Goal: Task Accomplishment & Management: Complete application form

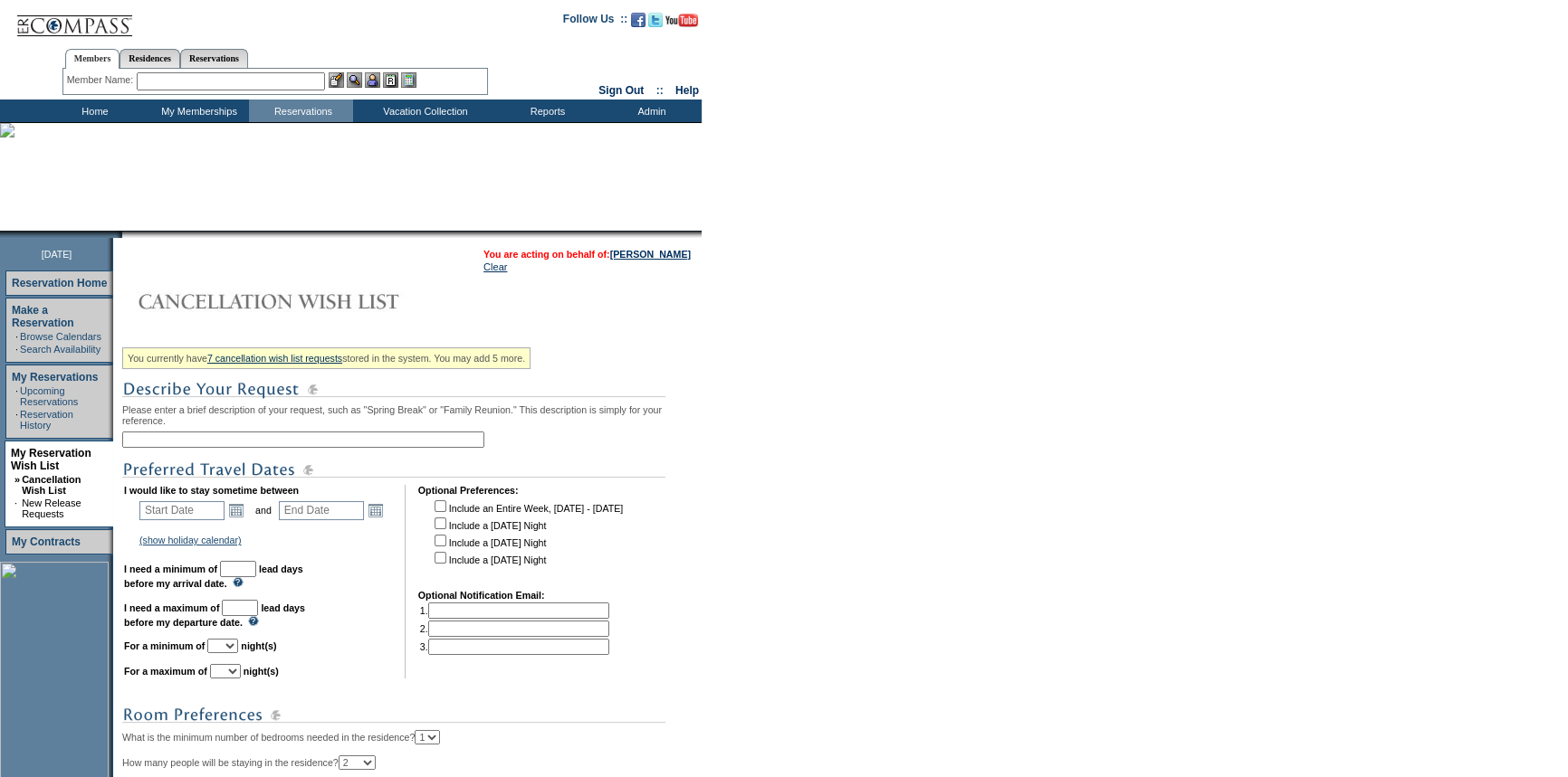
click at [223, 438] on input "text" at bounding box center [302, 439] width 362 height 16
type input "[DATE] - Family Trip"
click at [247, 511] on link "Open the calendar popup." at bounding box center [236, 510] width 20 height 20
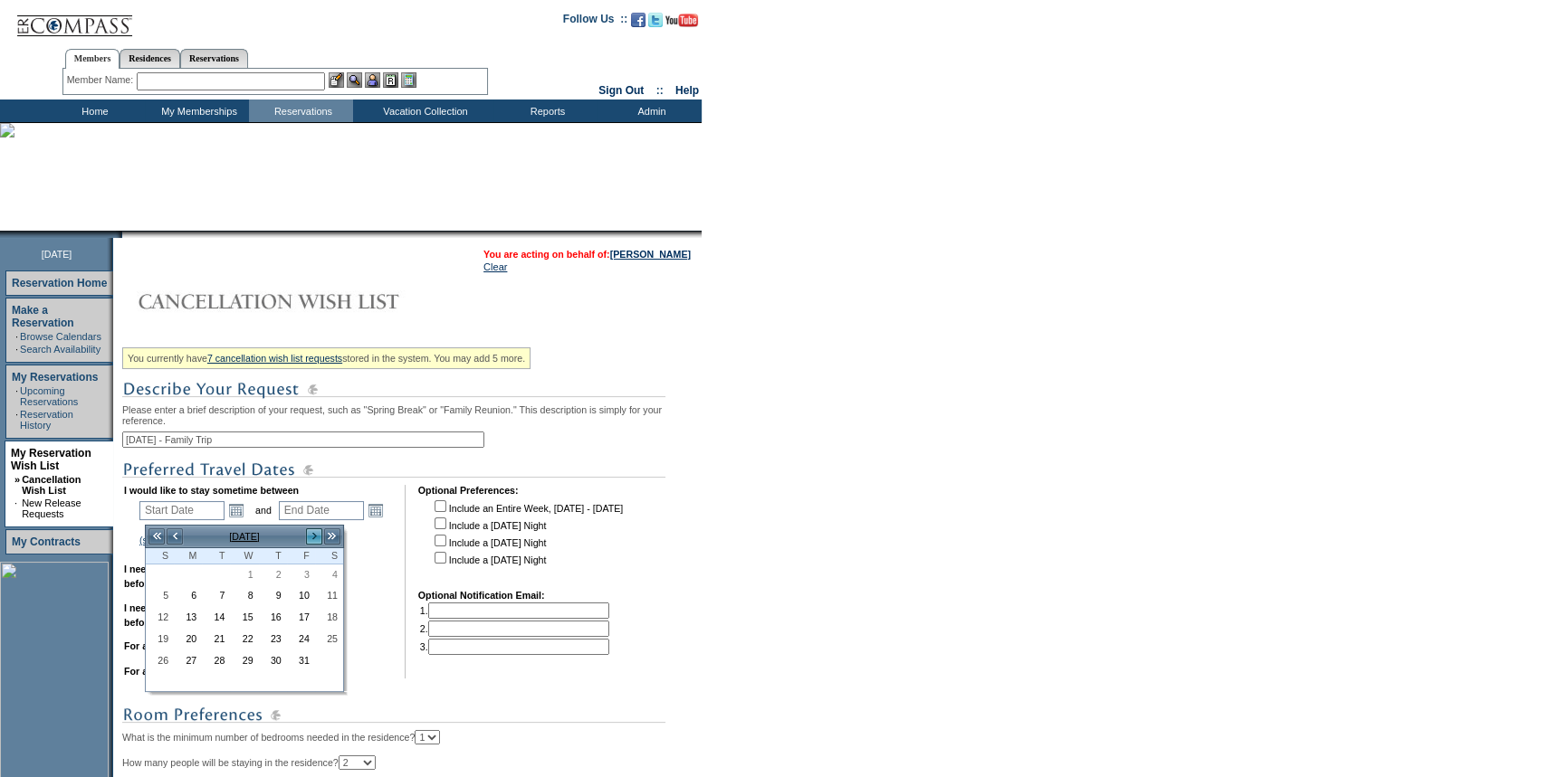
click at [308, 533] on link ">" at bounding box center [314, 536] width 18 height 18
click at [311, 534] on link ">" at bounding box center [314, 536] width 18 height 18
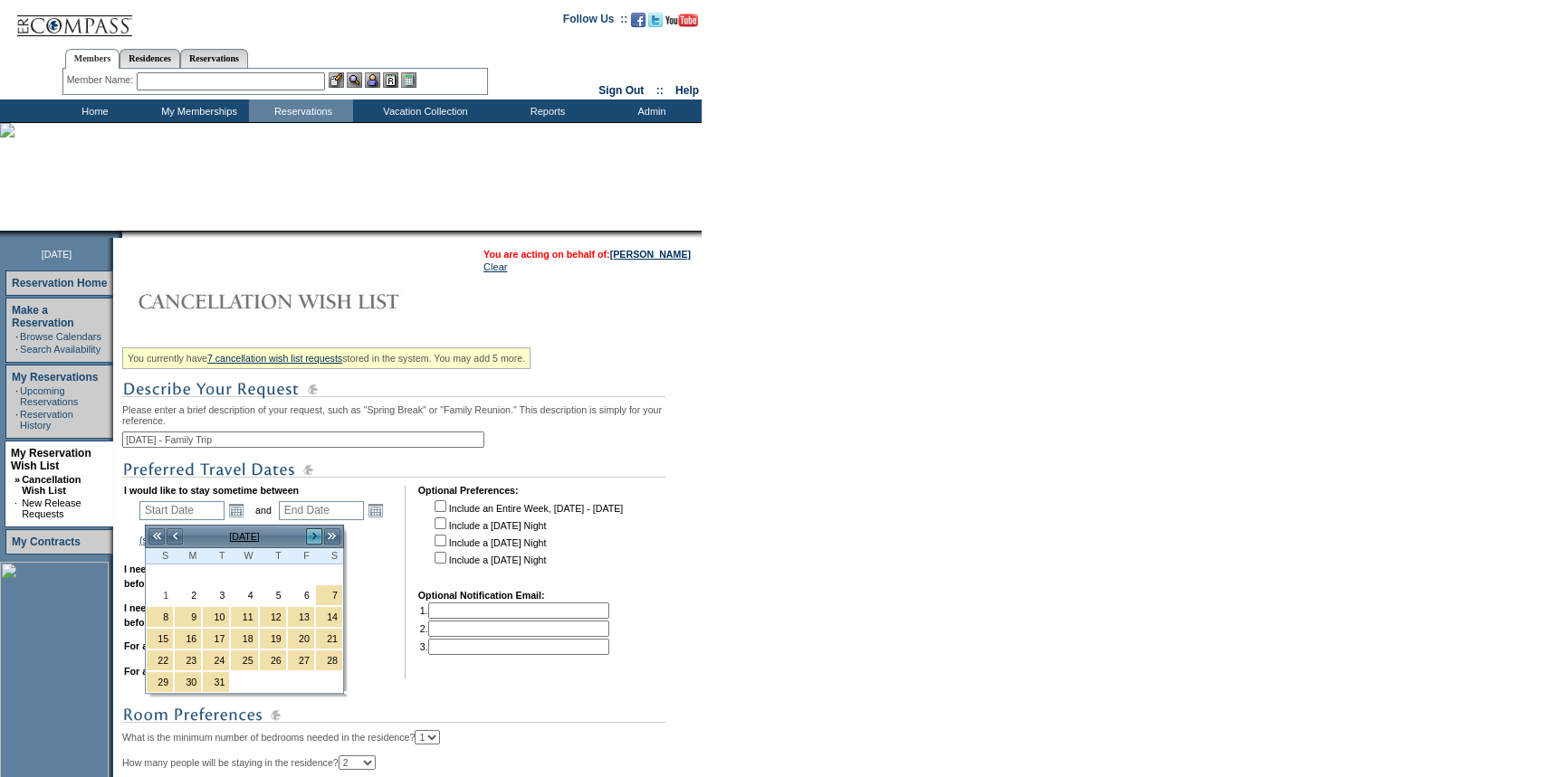
click at [311, 534] on link ">" at bounding box center [314, 536] width 18 height 18
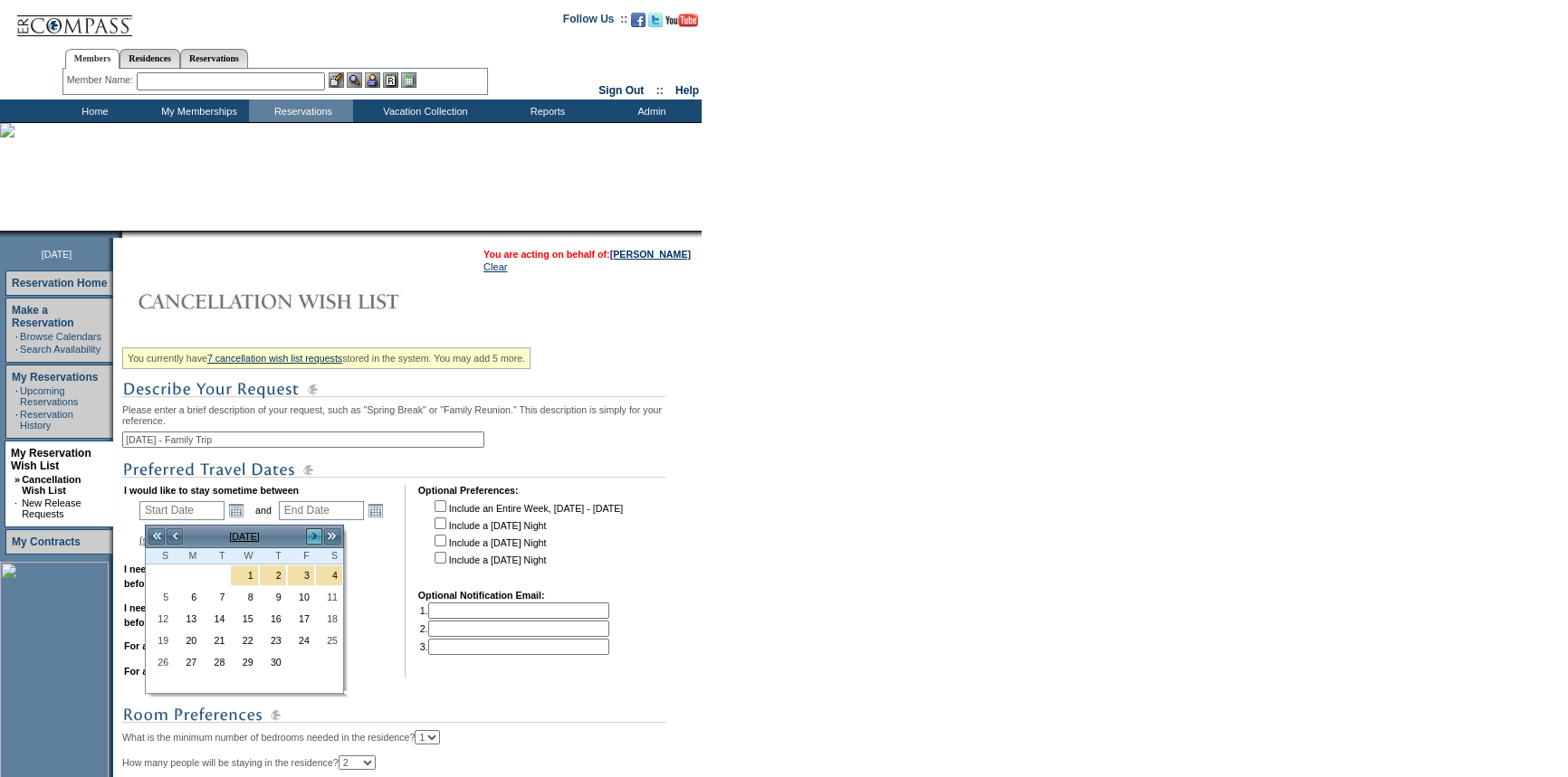
click at [311, 534] on link ">" at bounding box center [314, 536] width 18 height 18
click at [176, 530] on link "<" at bounding box center [175, 536] width 18 height 18
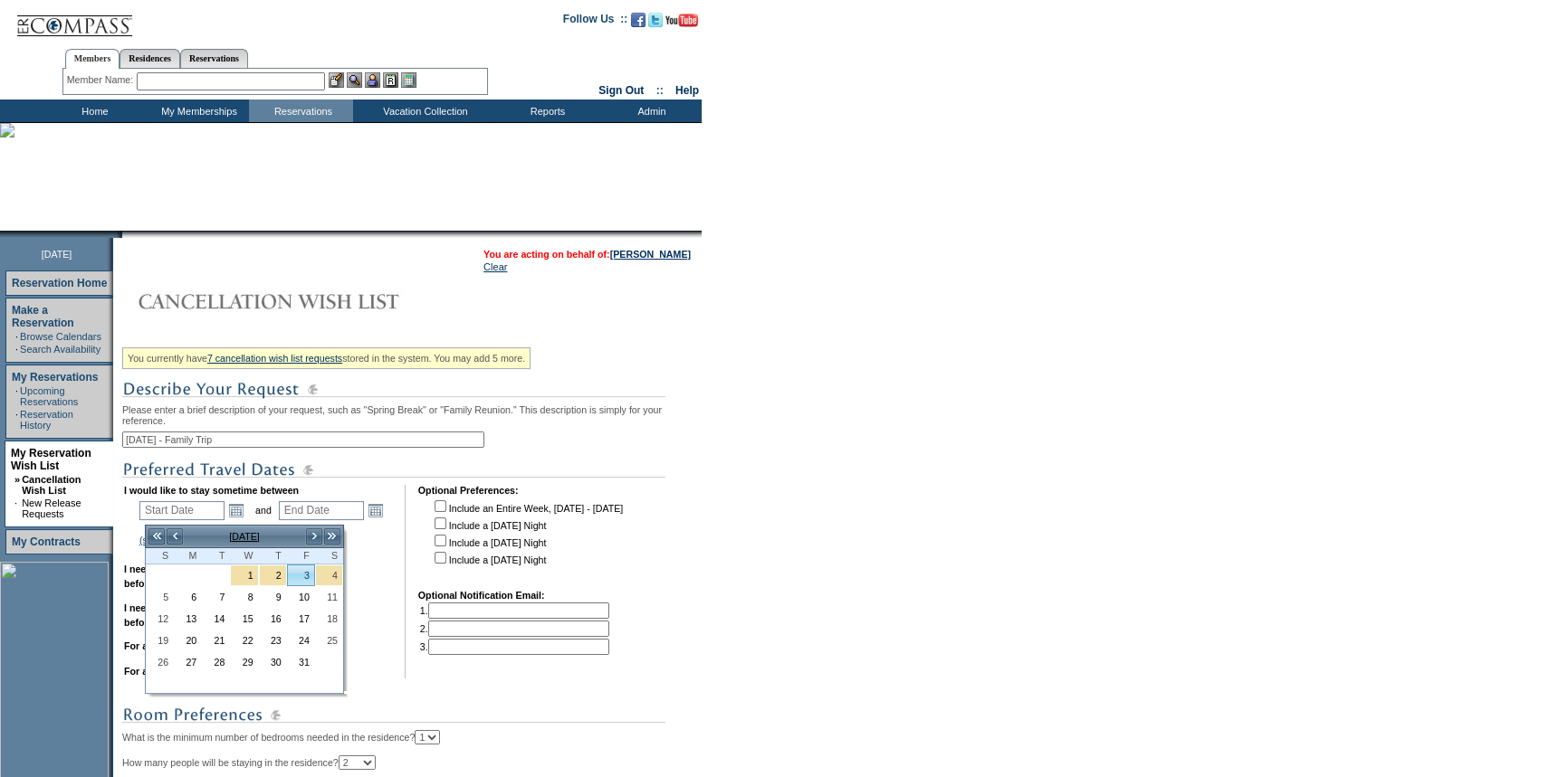
click at [301, 577] on link "3" at bounding box center [300, 576] width 26 height 20
type input "[DATE]"
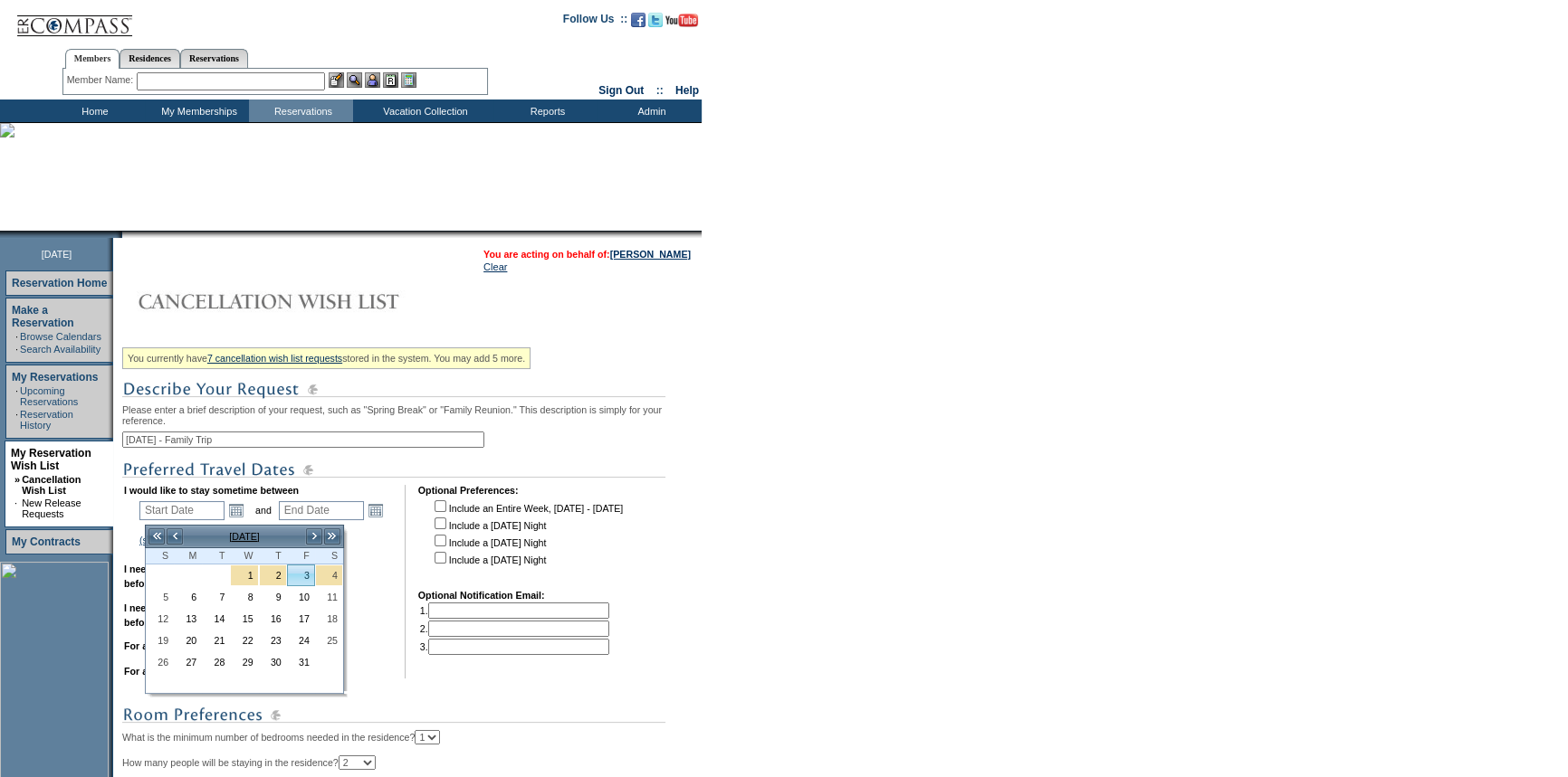
type input "276"
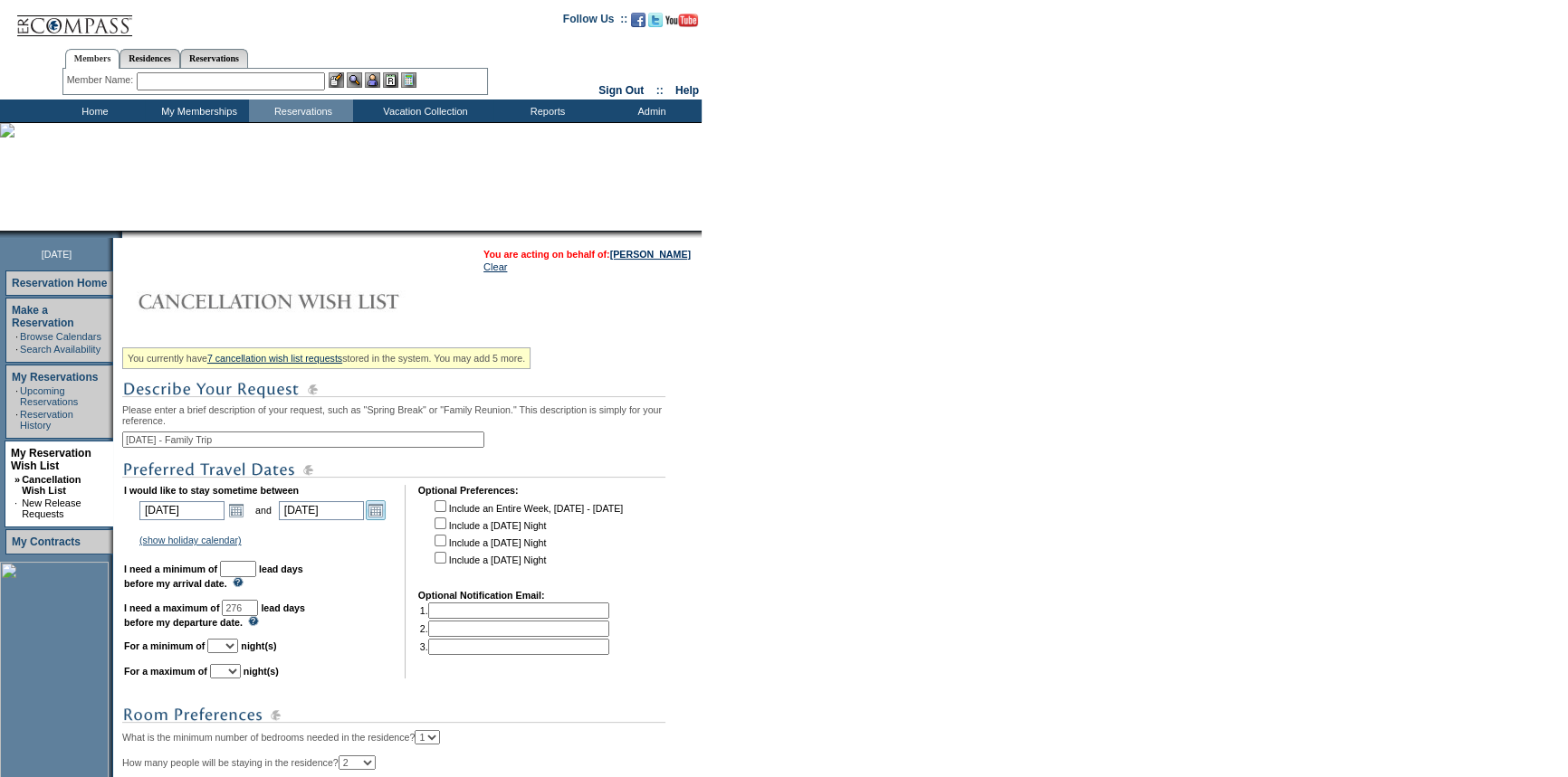
click at [385, 512] on link "Open the calendar popup." at bounding box center [375, 510] width 20 height 20
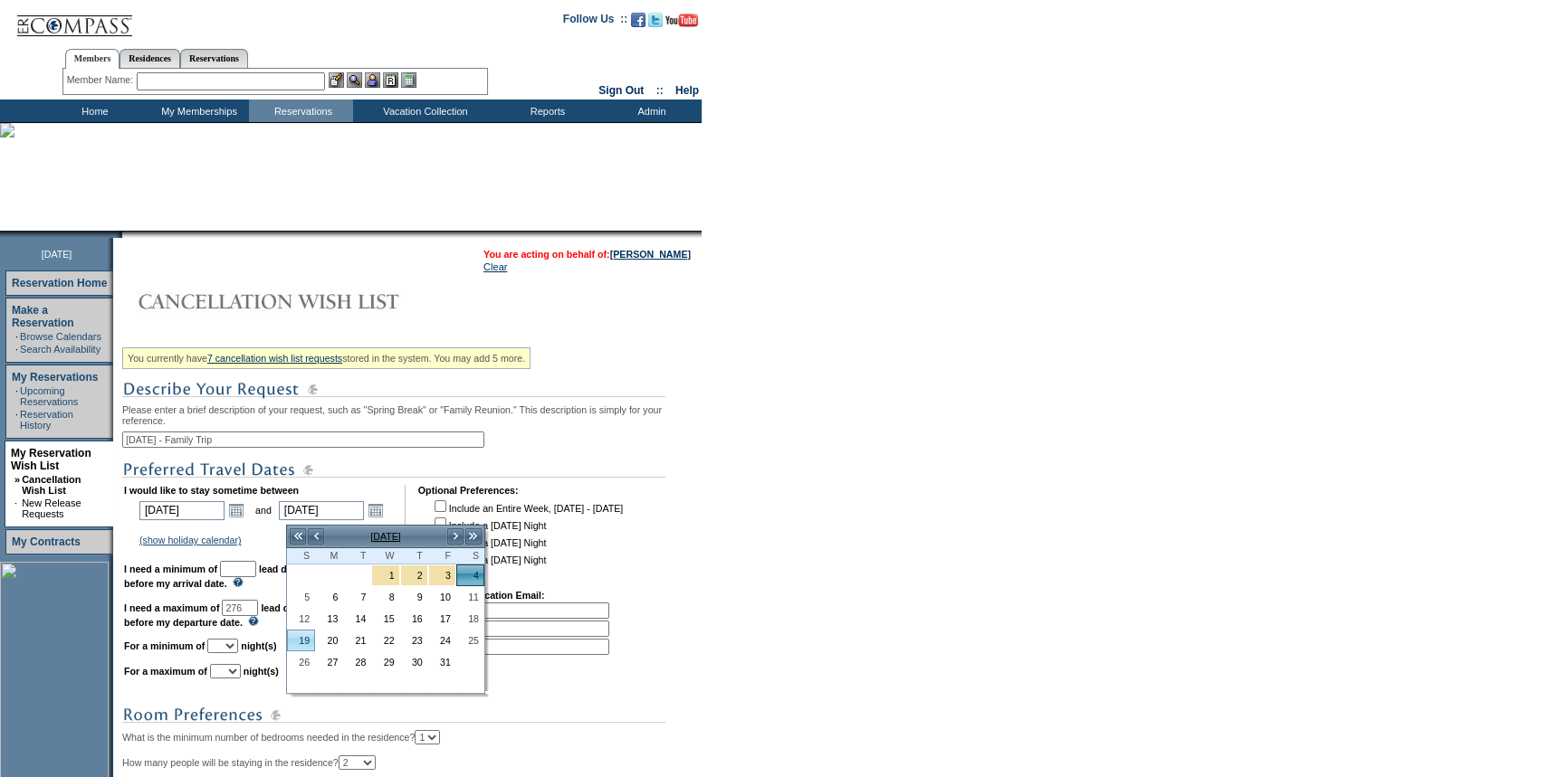
click at [299, 639] on link "19" at bounding box center [300, 641] width 26 height 20
type input "[DATE]"
type input "291"
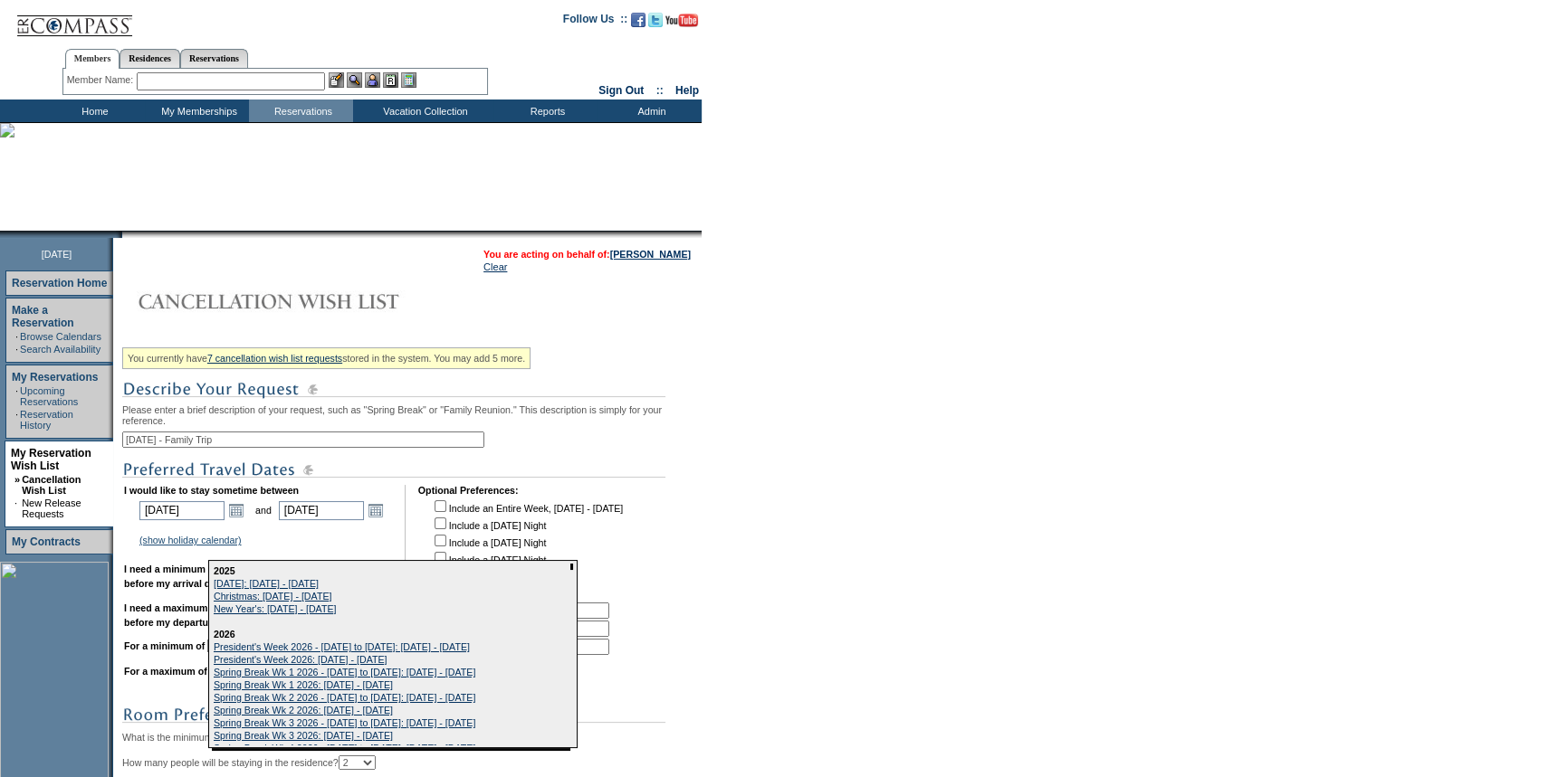
click at [140, 575] on b "I need a minimum of" at bounding box center [170, 569] width 93 height 11
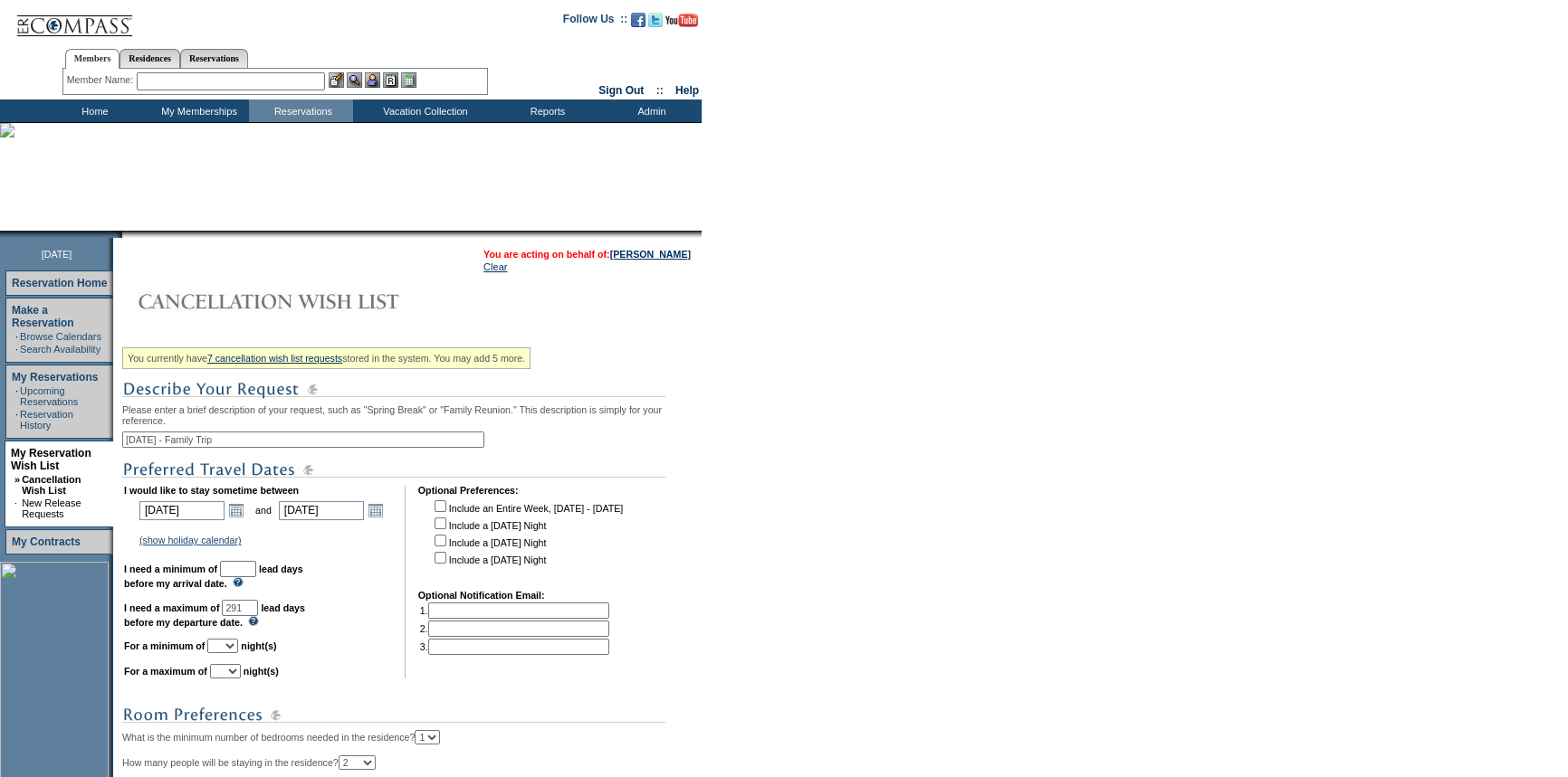
click at [256, 576] on input "text" at bounding box center [238, 569] width 36 height 16
type input "3"
type input "60"
click at [238, 651] on select "1 2 3 4 5 6 7 8 9 10 11 12 13 14" at bounding box center [223, 646] width 31 height 14
select select "7"
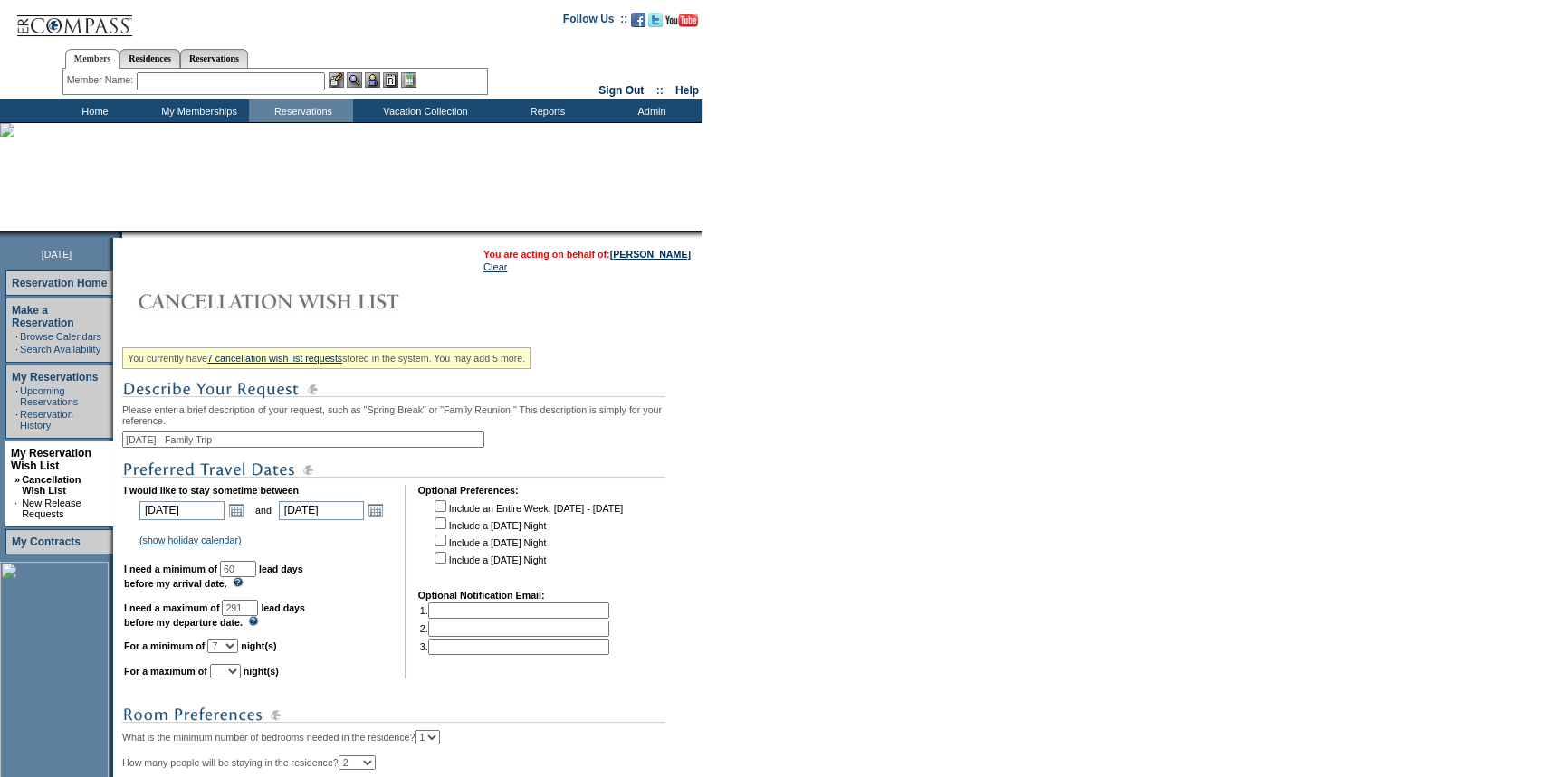
click at [229, 646] on select "1 2 3 4 5 6 7 8 9 10 11 12 13 14" at bounding box center [223, 646] width 31 height 14
click at [241, 679] on select "1 2 3 4 5 6 7 8 9 10 11 12 13 14" at bounding box center [226, 671] width 31 height 14
click at [232, 672] on select "1 2 3 4 5 6 7 8 9 10 11 12 13 14" at bounding box center [226, 671] width 31 height 14
click at [241, 679] on select "1 2 3 4 5 6 7 8 9 10 11 12 13 14" at bounding box center [226, 671] width 31 height 14
click at [232, 672] on select "1 2 3 4 5 6 7 8 9 10 11 12 13 14" at bounding box center [226, 671] width 31 height 14
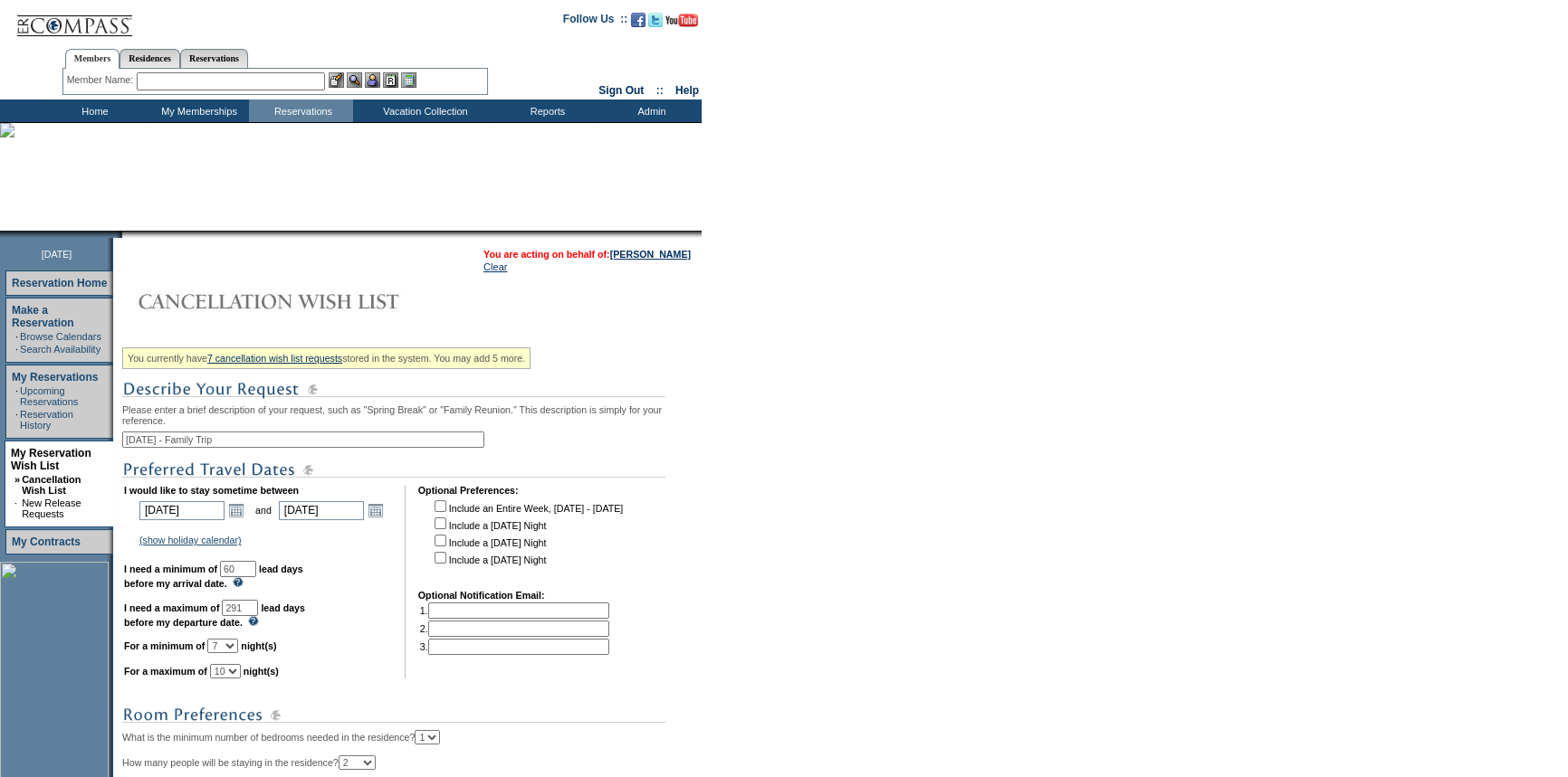
click at [238, 677] on select "1 2 3 4 5 6 7 8 9 10 11 12 13 14" at bounding box center [226, 671] width 31 height 14
select select "7"
click at [232, 672] on select "1 2 3 4 5 6 7 8 9 10 11 12 13 14" at bounding box center [226, 671] width 31 height 14
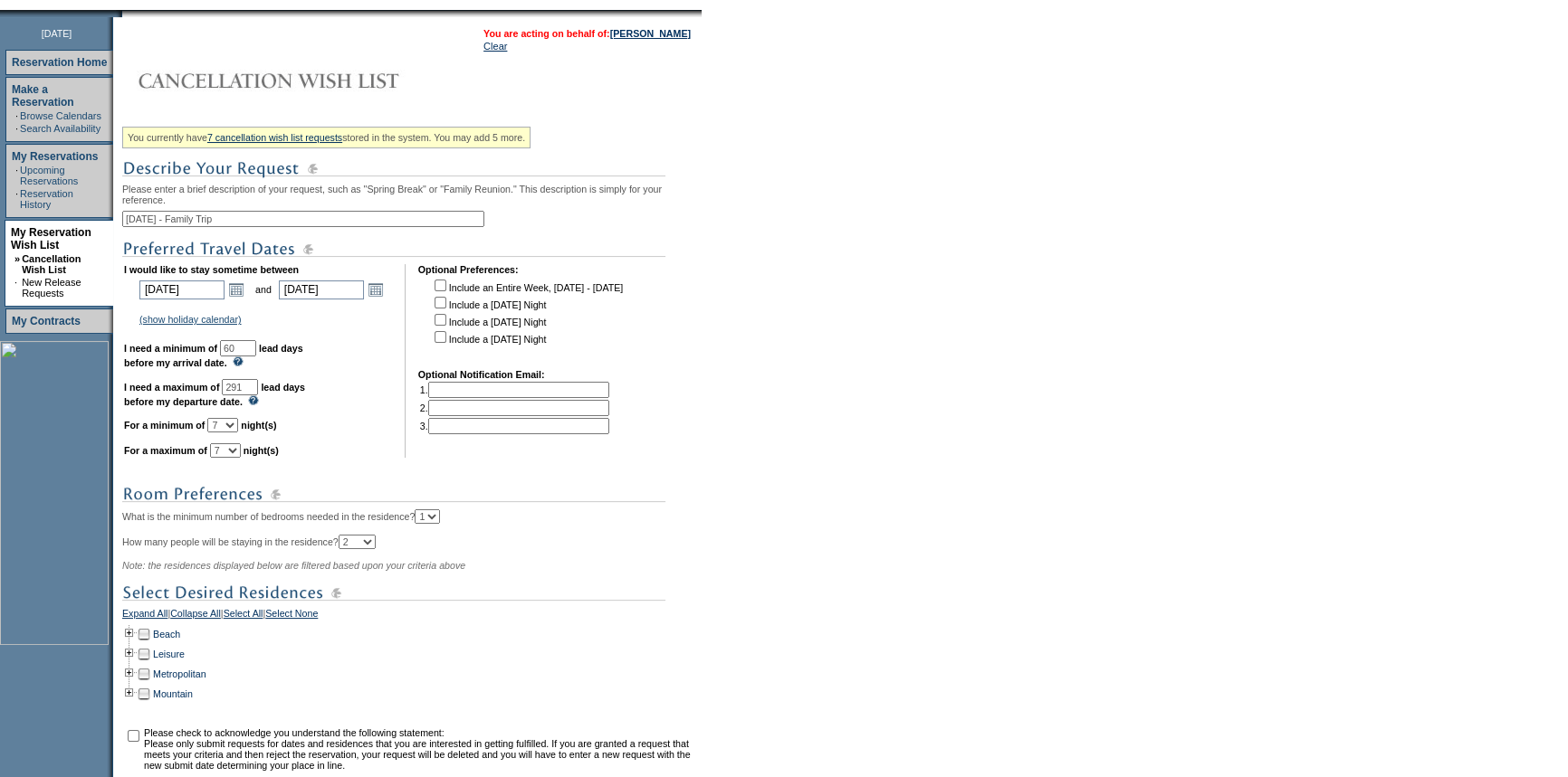
scroll to position [247, 0]
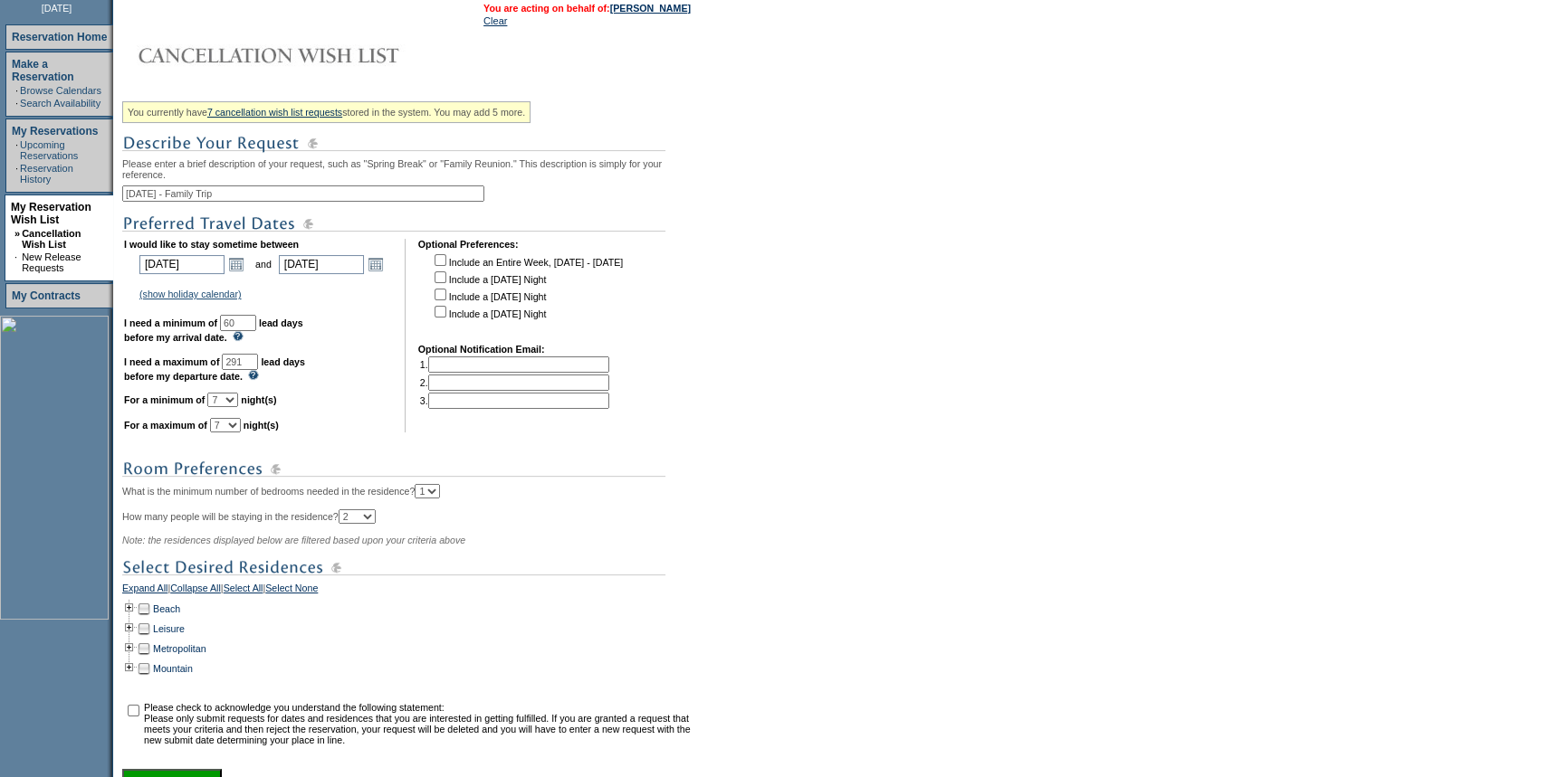
click at [376, 524] on select "1 2 3 4 5 6 7 8 9 10+" at bounding box center [357, 516] width 37 height 14
select select "6"
click at [376, 519] on select "1 2 3 4 5 6 7 8 9 10+" at bounding box center [357, 516] width 37 height 14
click at [141, 598] on link "Expand All" at bounding box center [144, 591] width 45 height 16
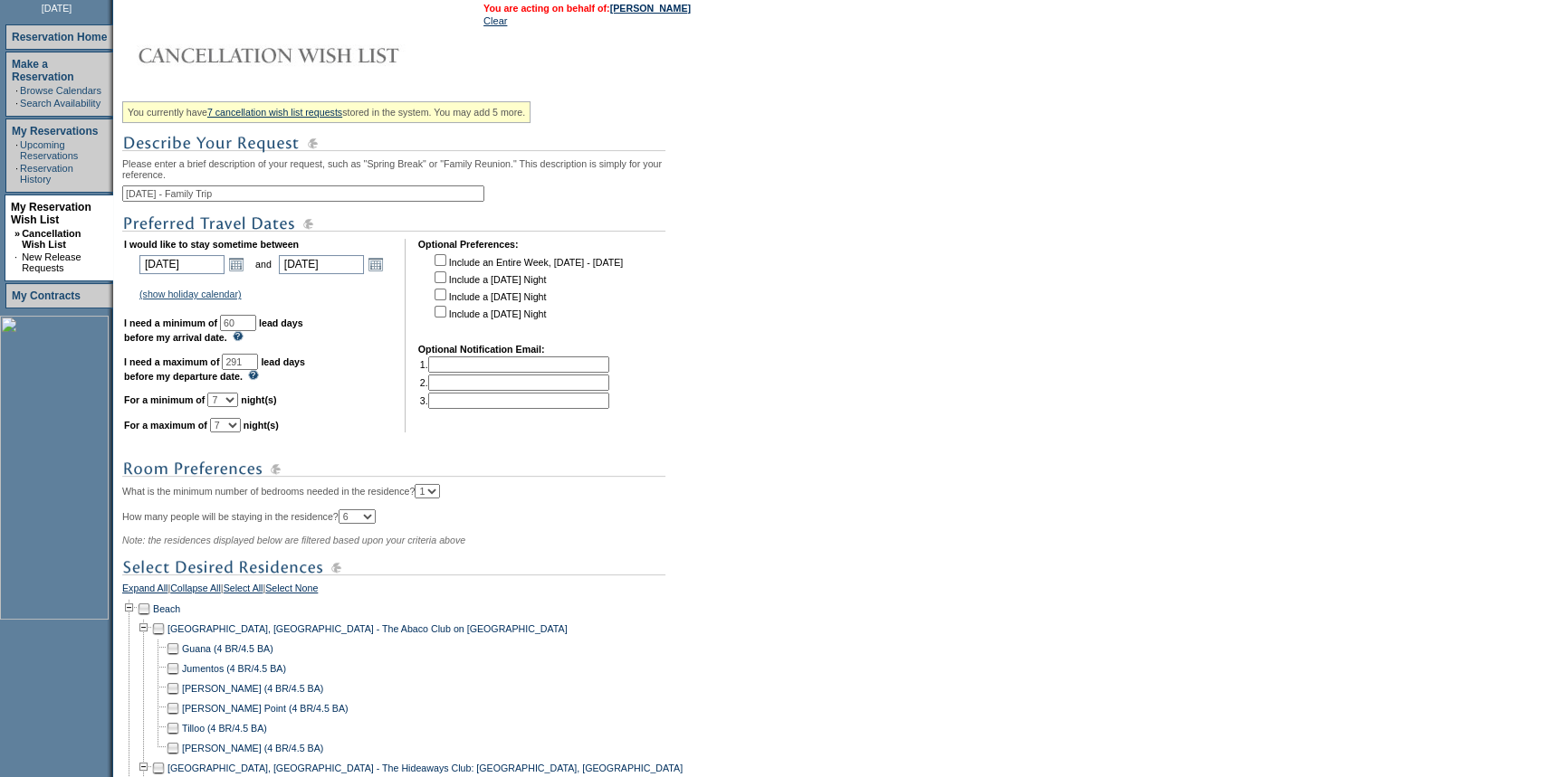
click at [147, 598] on link "Expand All" at bounding box center [144, 591] width 45 height 16
click at [221, 598] on link "Collapse All" at bounding box center [195, 591] width 51 height 16
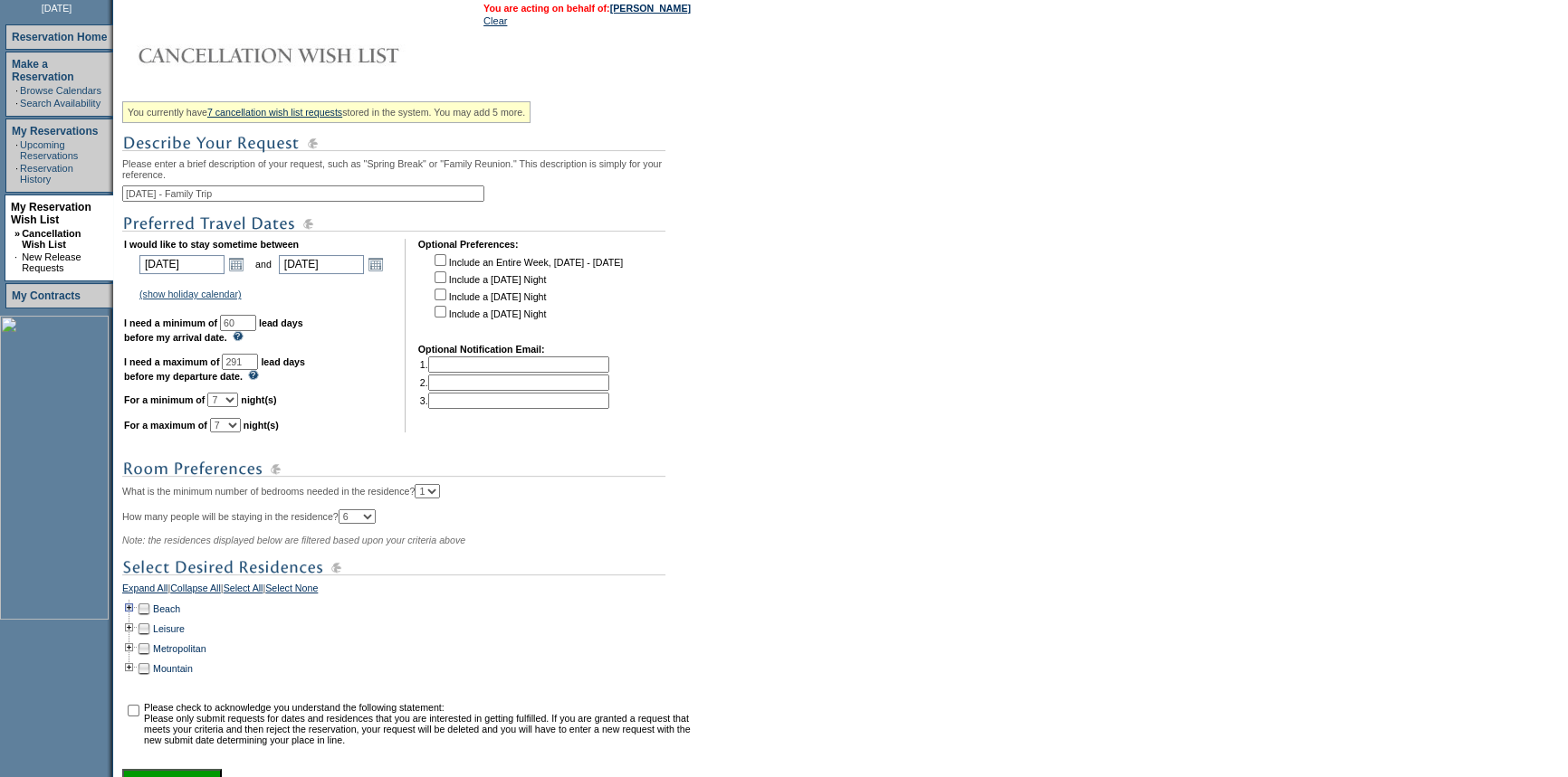
click at [136, 617] on td at bounding box center [129, 609] width 14 height 20
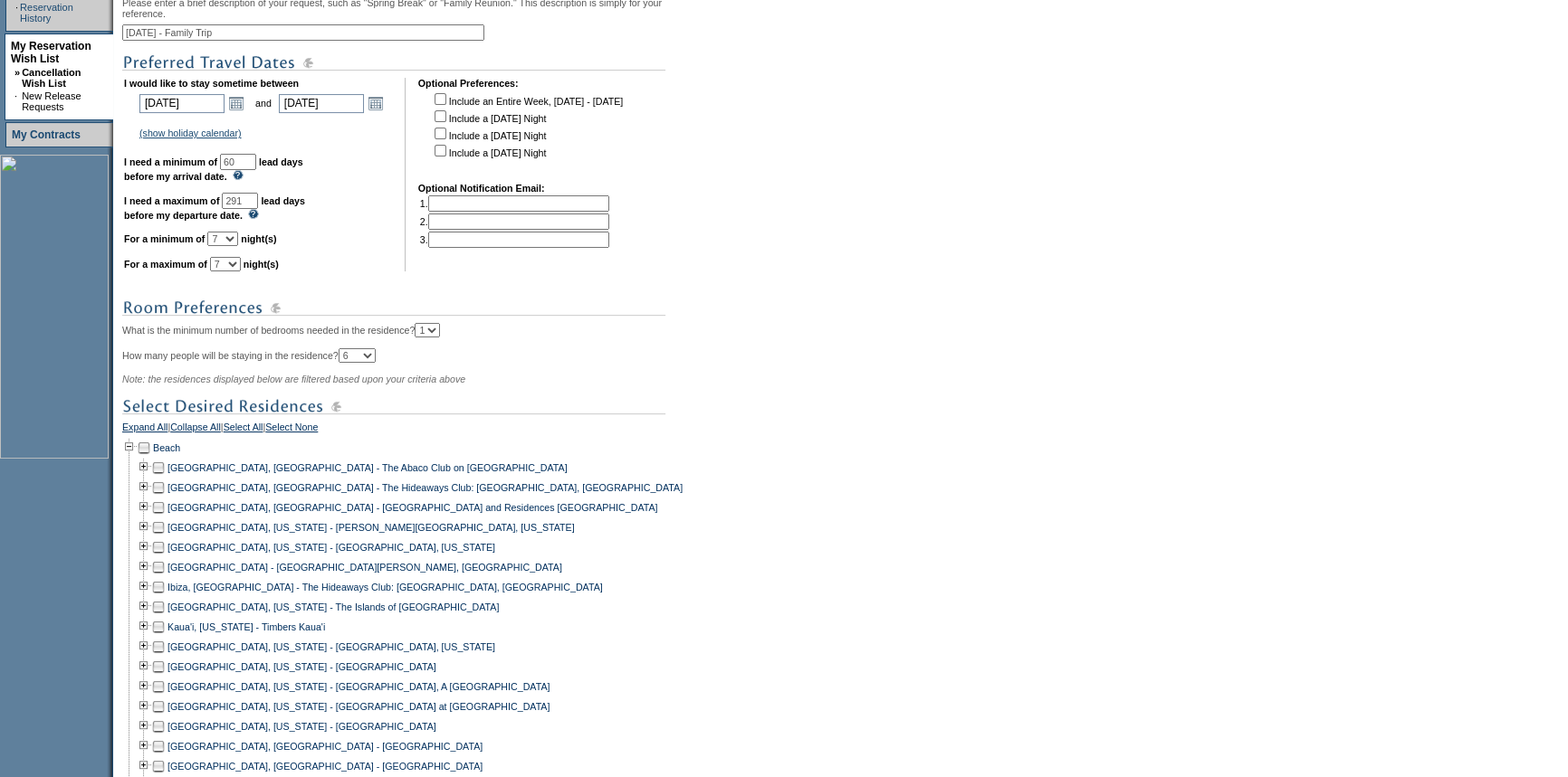
scroll to position [411, 0]
click at [149, 494] on td at bounding box center [143, 483] width 14 height 20
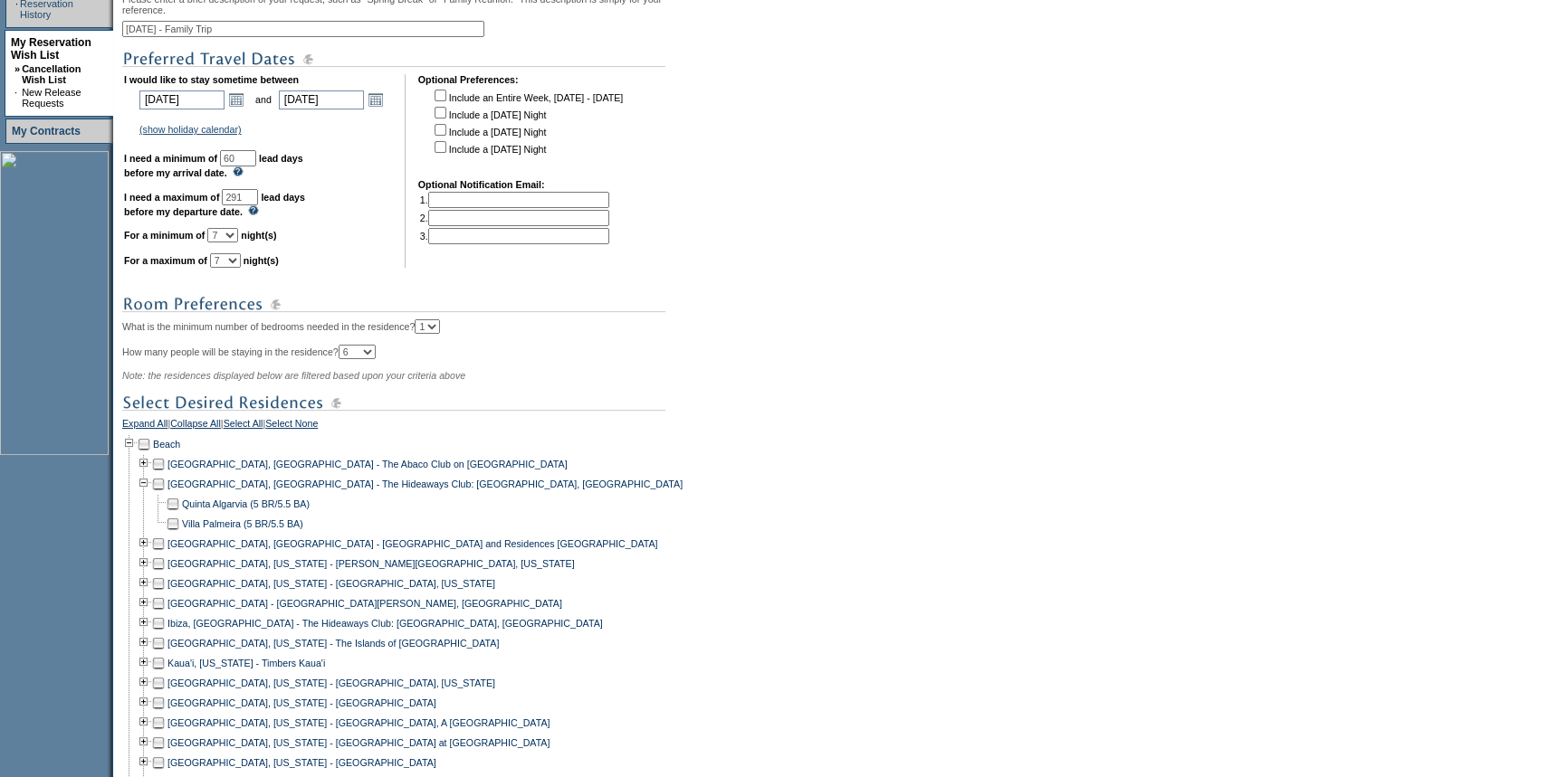
click at [149, 494] on td at bounding box center [143, 483] width 14 height 20
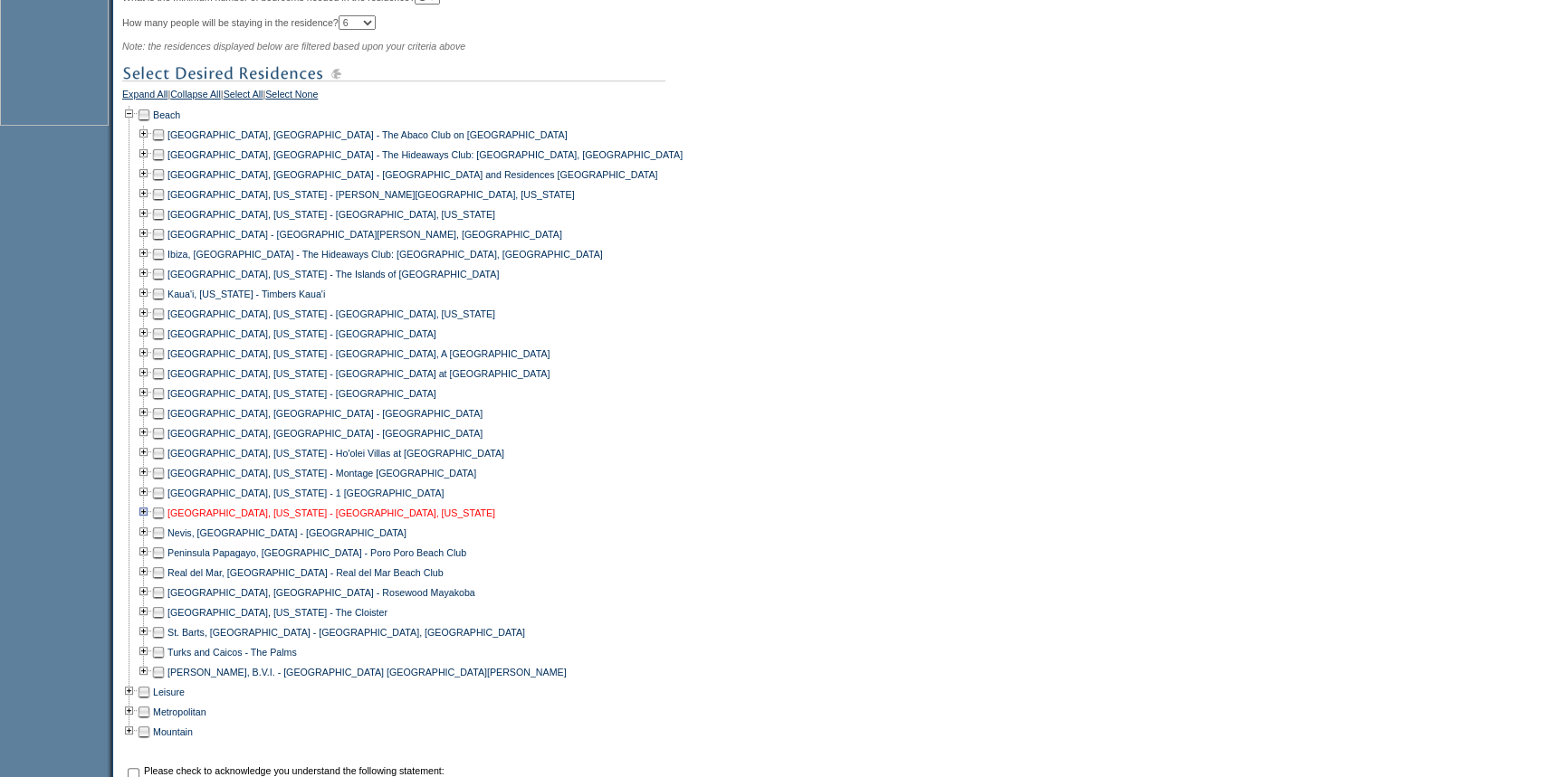
scroll to position [823, 0]
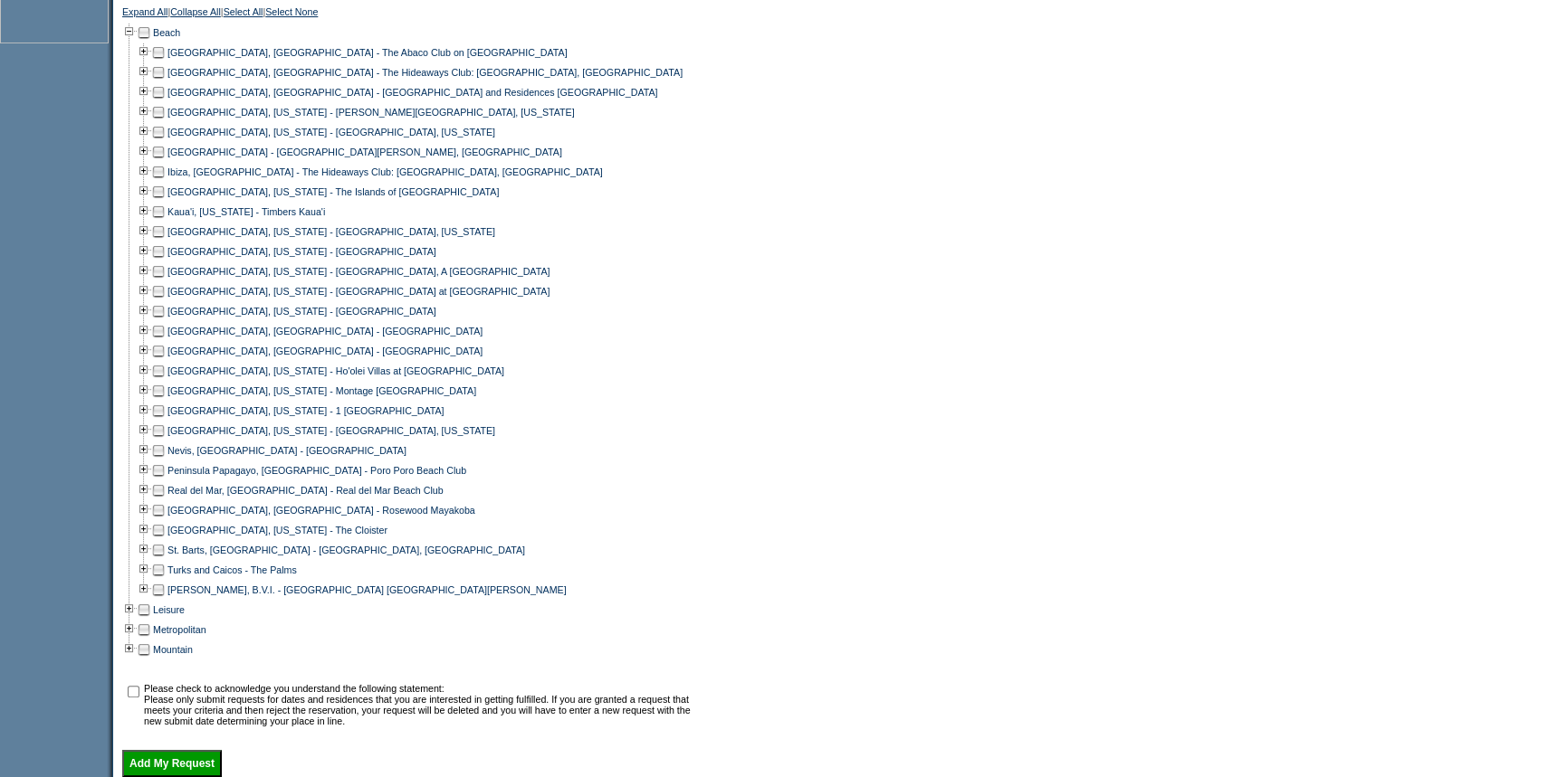
click at [163, 381] on td at bounding box center [158, 370] width 14 height 20
click at [163, 398] on td at bounding box center [158, 390] width 14 height 20
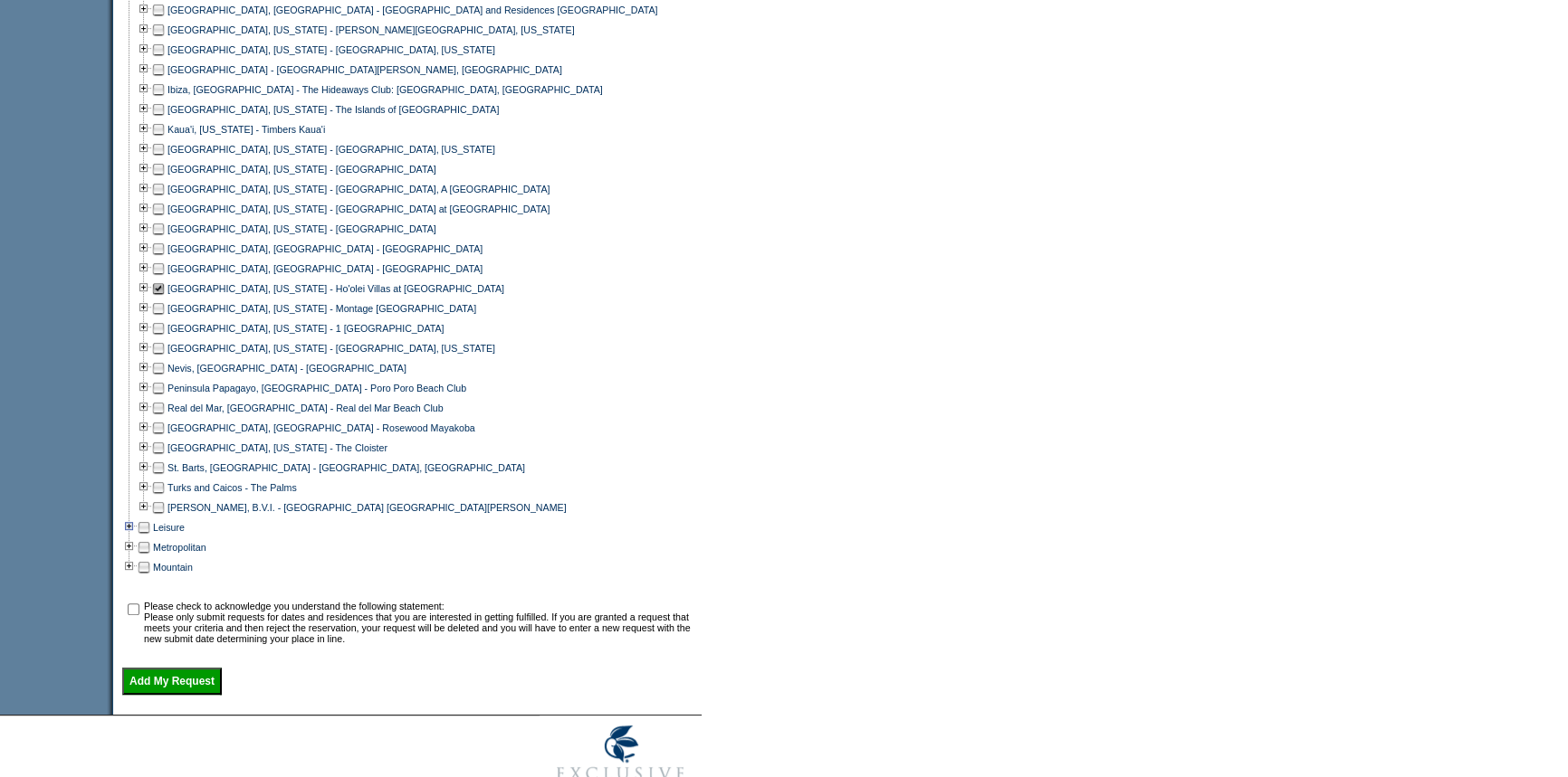
click at [133, 537] on td at bounding box center [129, 528] width 14 height 20
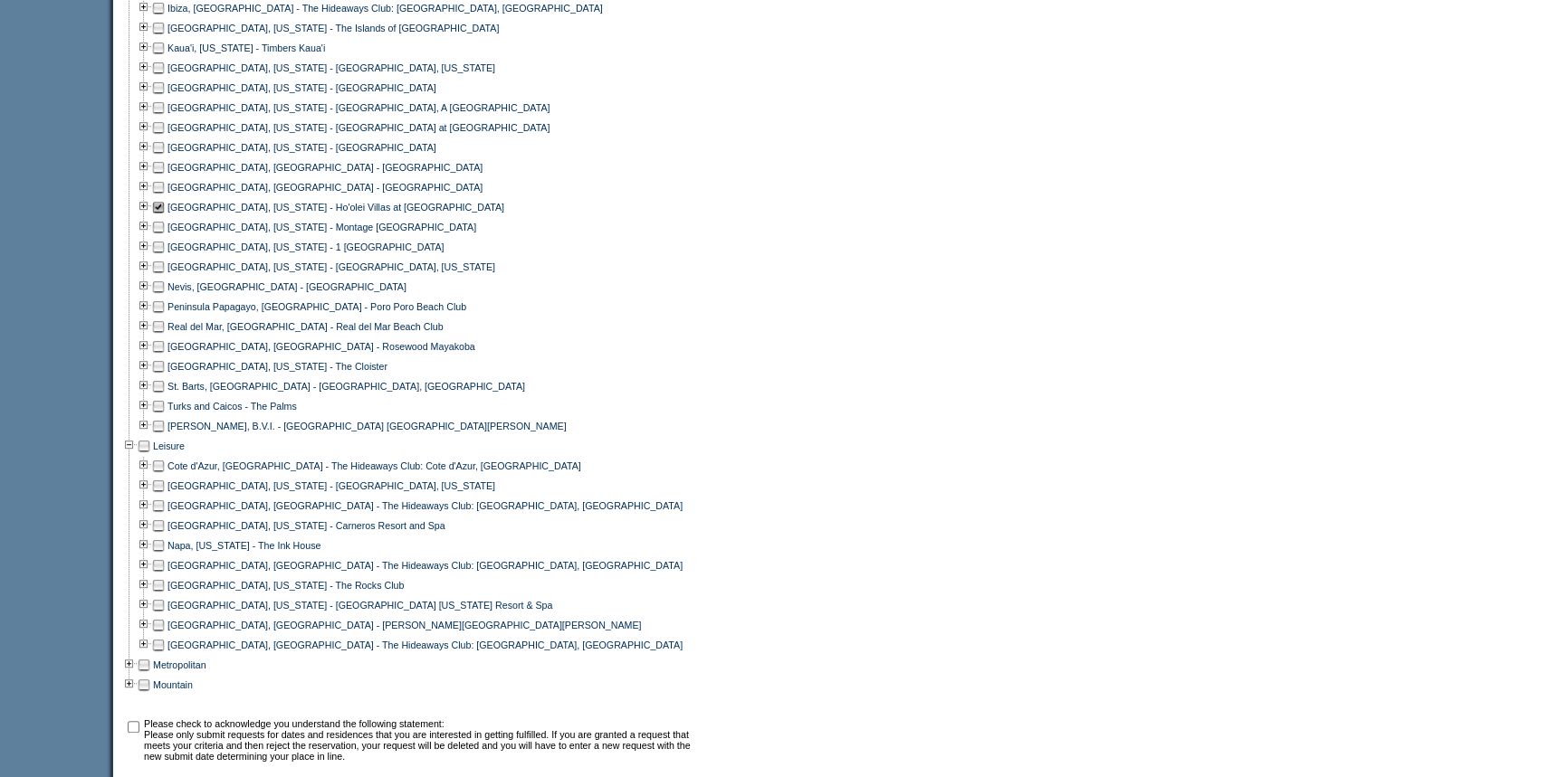
scroll to position [986, 0]
click at [165, 633] on td at bounding box center [158, 625] width 14 height 20
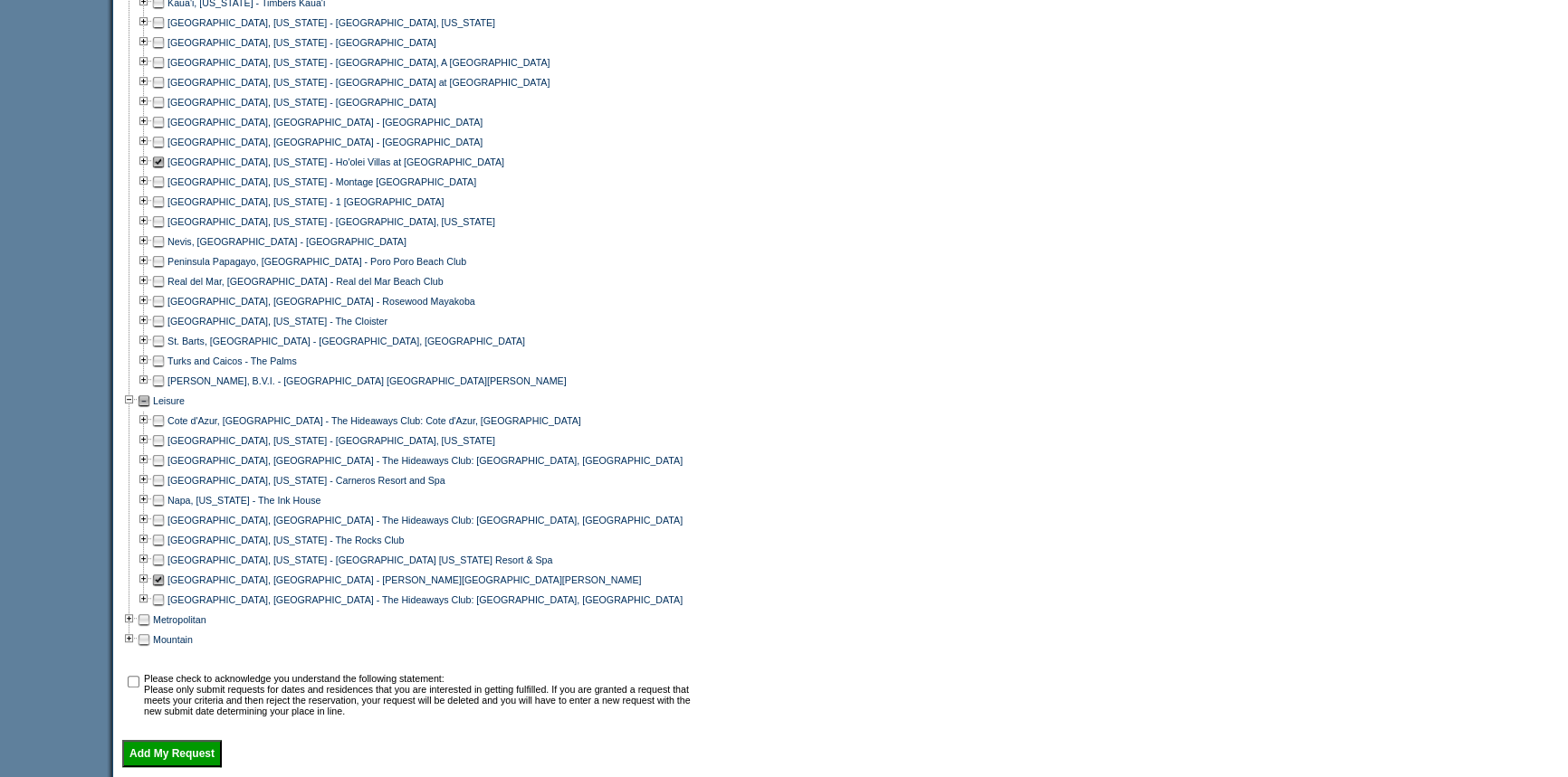
scroll to position [1069, 0]
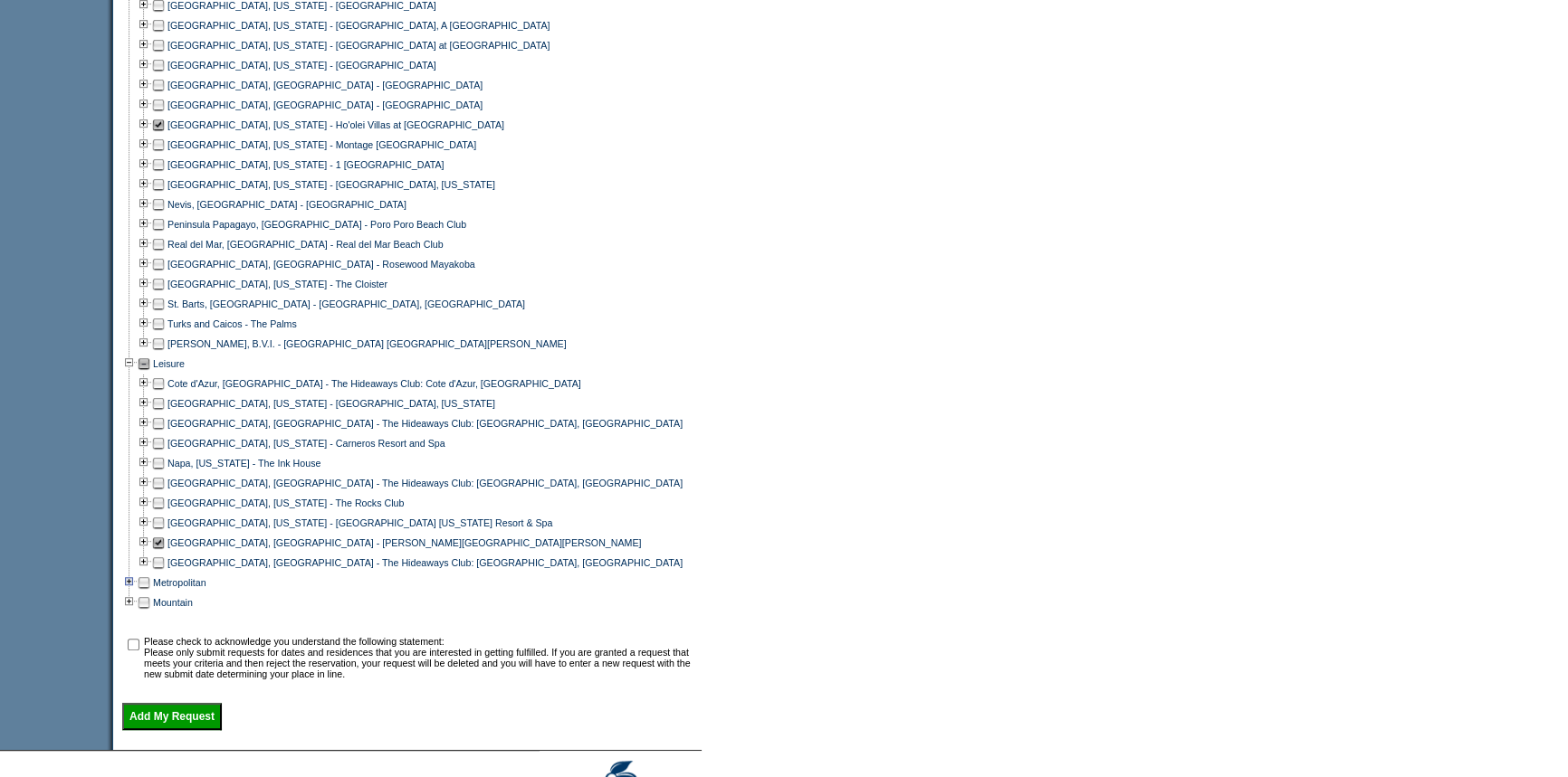
click at [134, 593] on td at bounding box center [129, 582] width 14 height 20
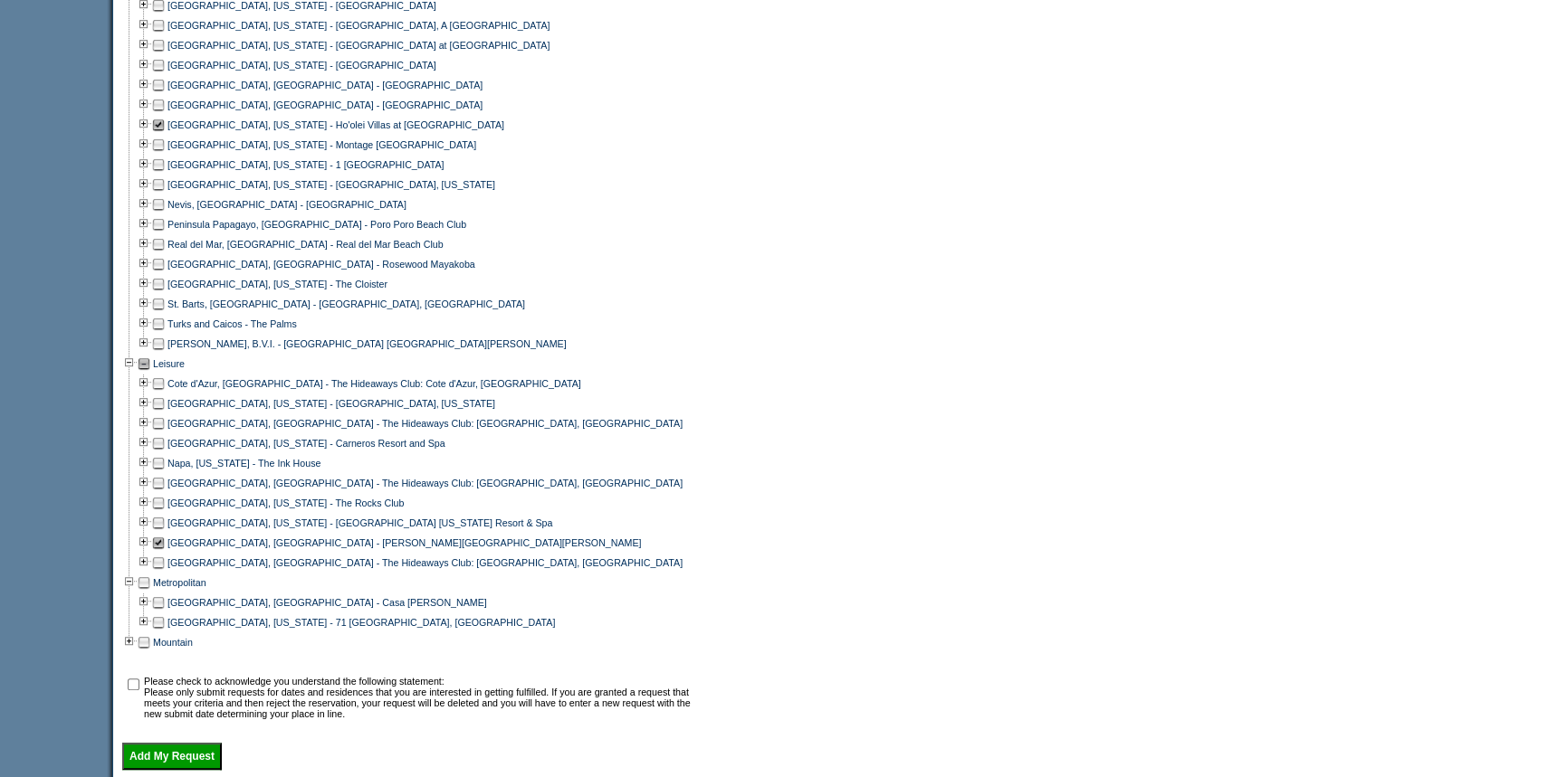
click at [163, 613] on td at bounding box center [158, 602] width 14 height 20
click at [150, 613] on td at bounding box center [143, 602] width 14 height 20
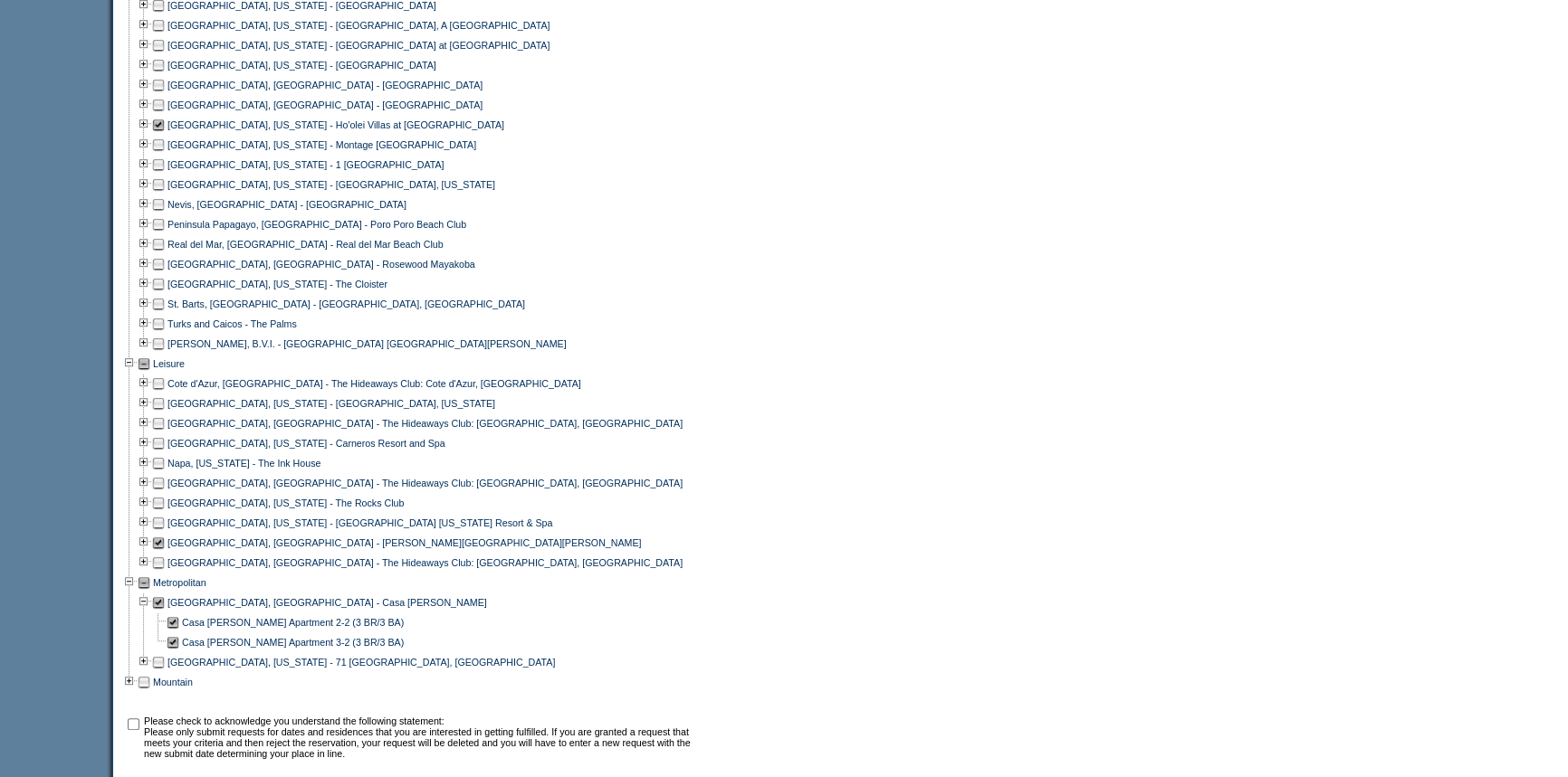
click at [163, 612] on td at bounding box center [158, 602] width 14 height 20
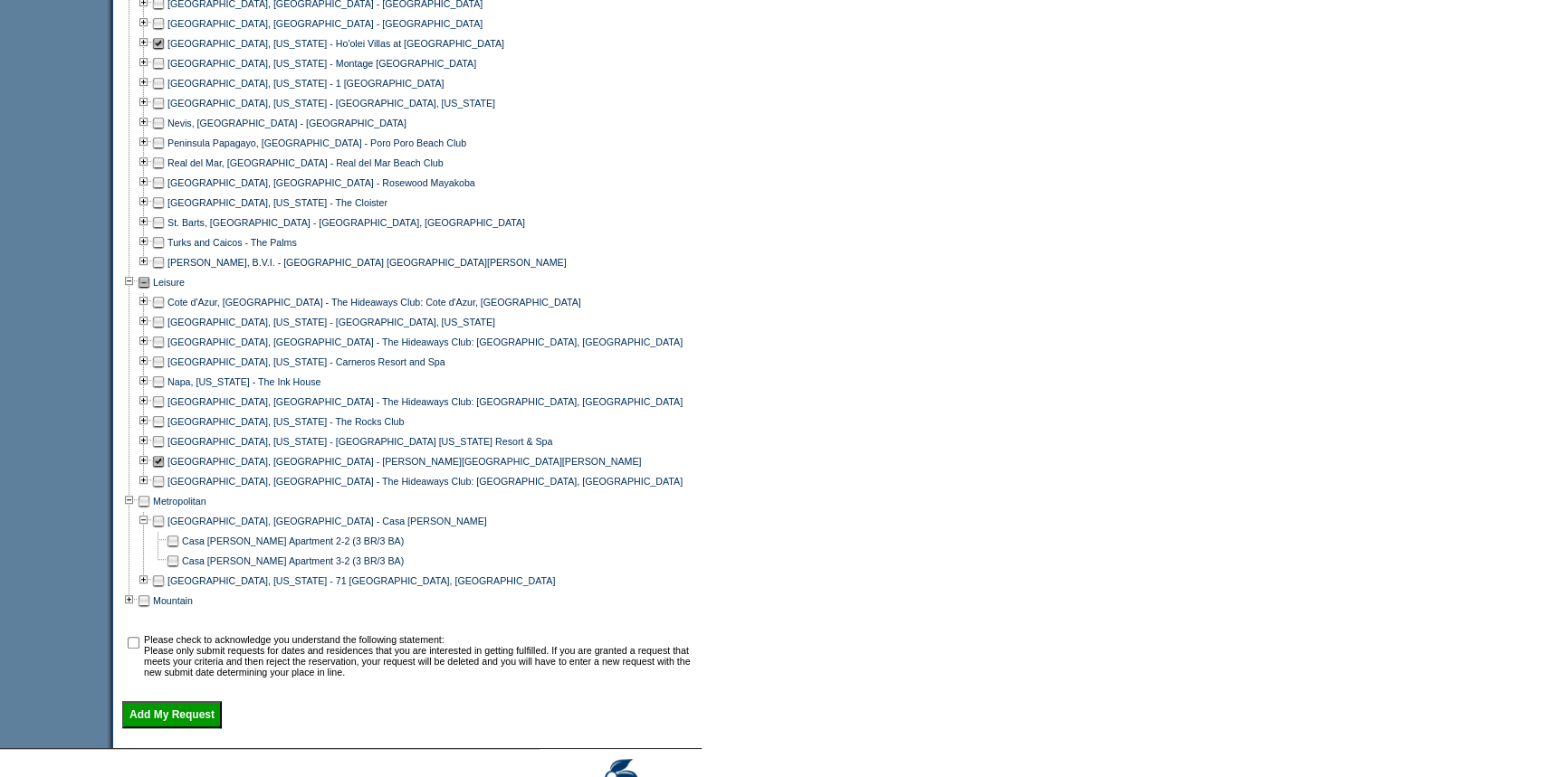
scroll to position [1151, 0]
click at [149, 471] on td at bounding box center [143, 460] width 14 height 20
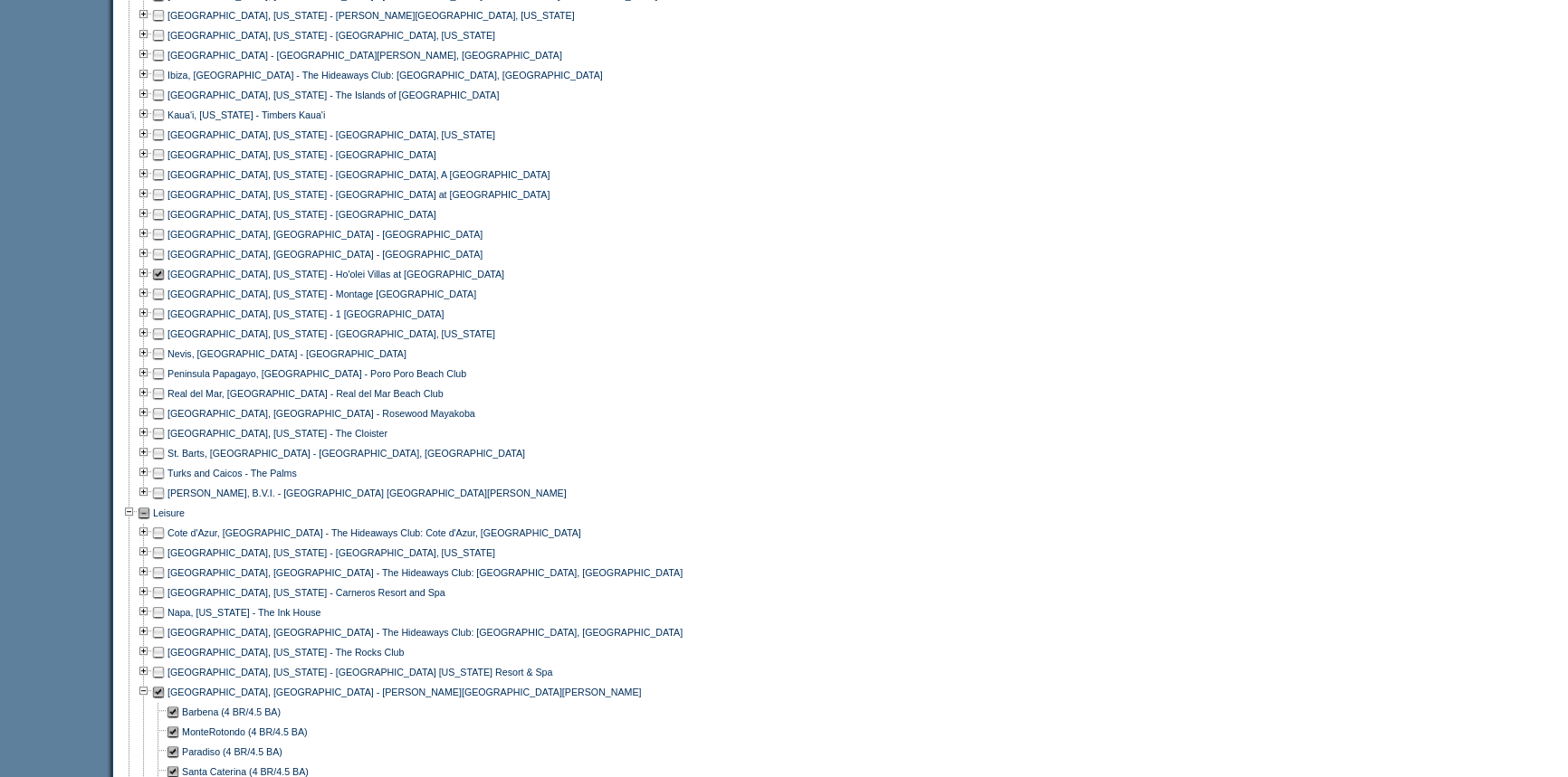
scroll to position [906, 0]
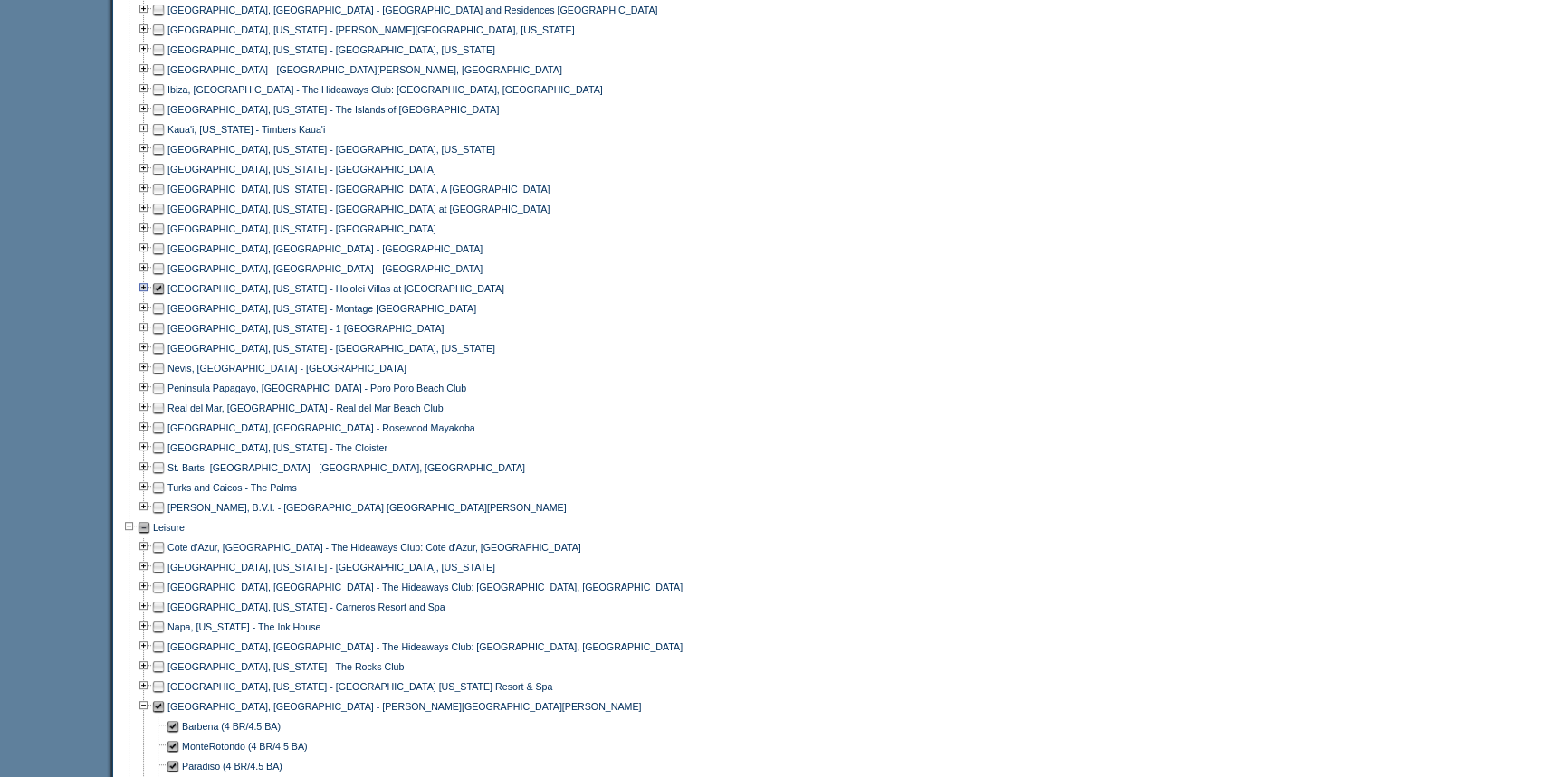
click at [148, 298] on td at bounding box center [143, 289] width 14 height 20
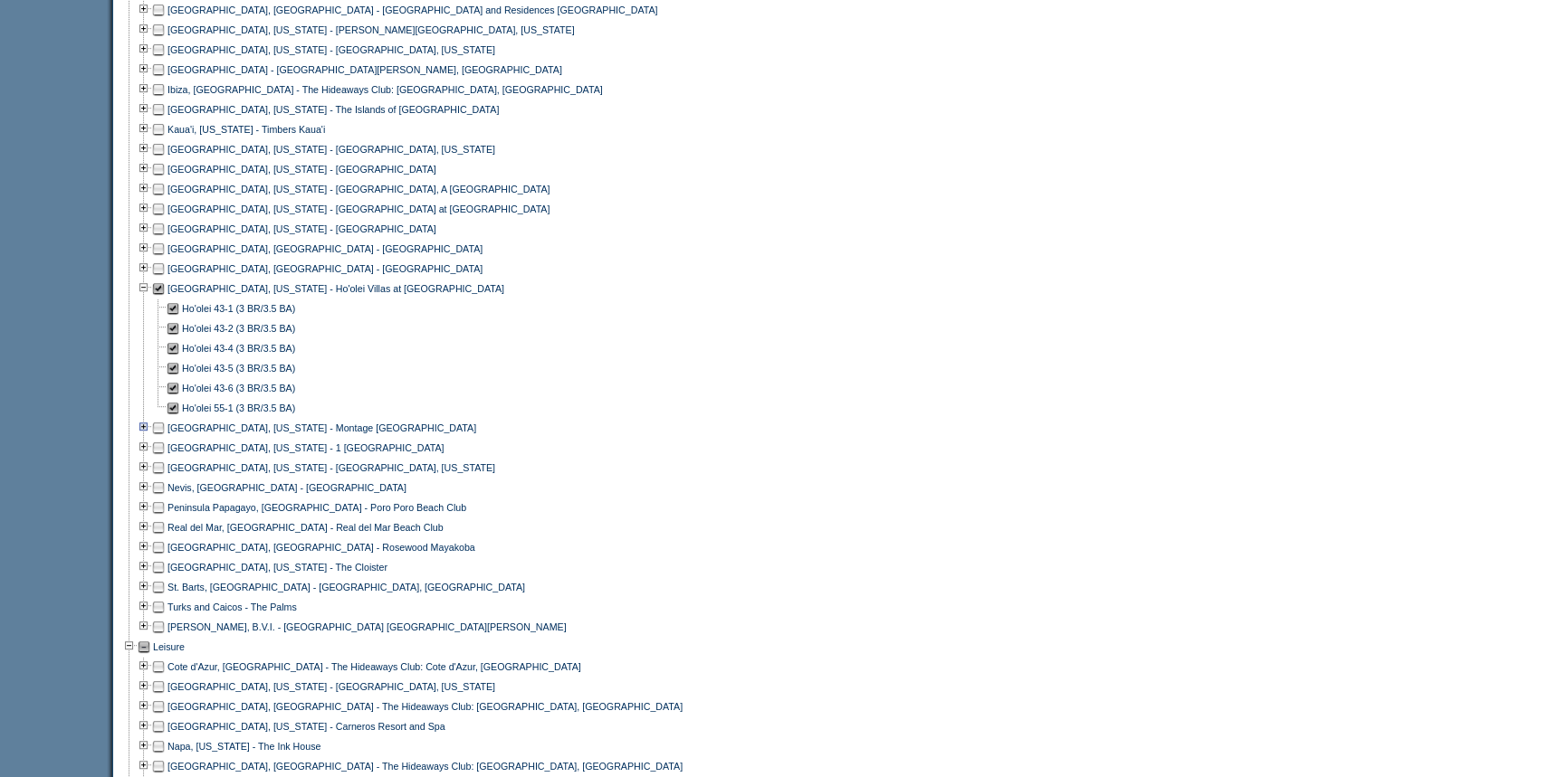
click at [147, 437] on td at bounding box center [143, 428] width 14 height 20
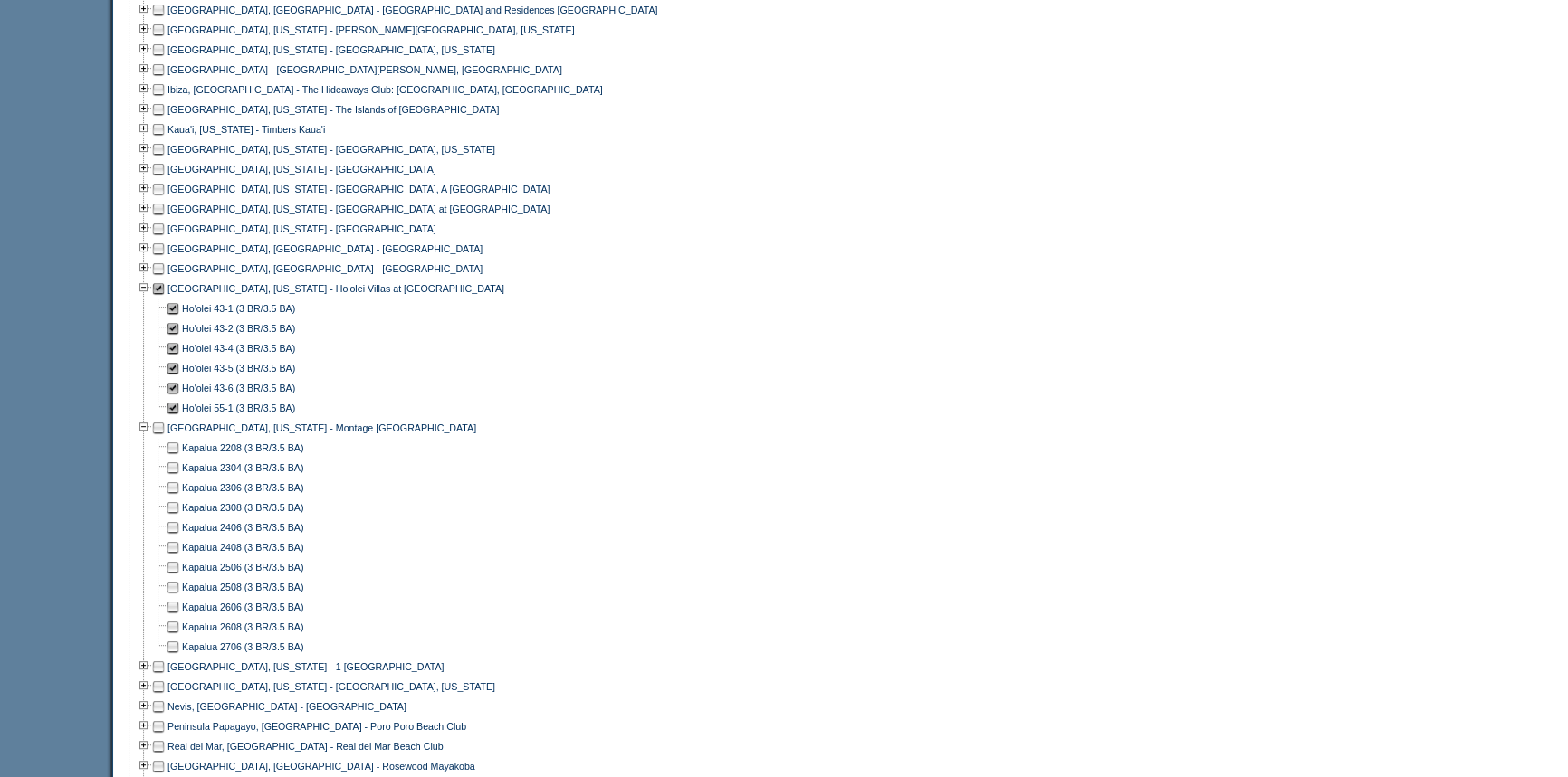
click at [147, 437] on td at bounding box center [143, 428] width 14 height 20
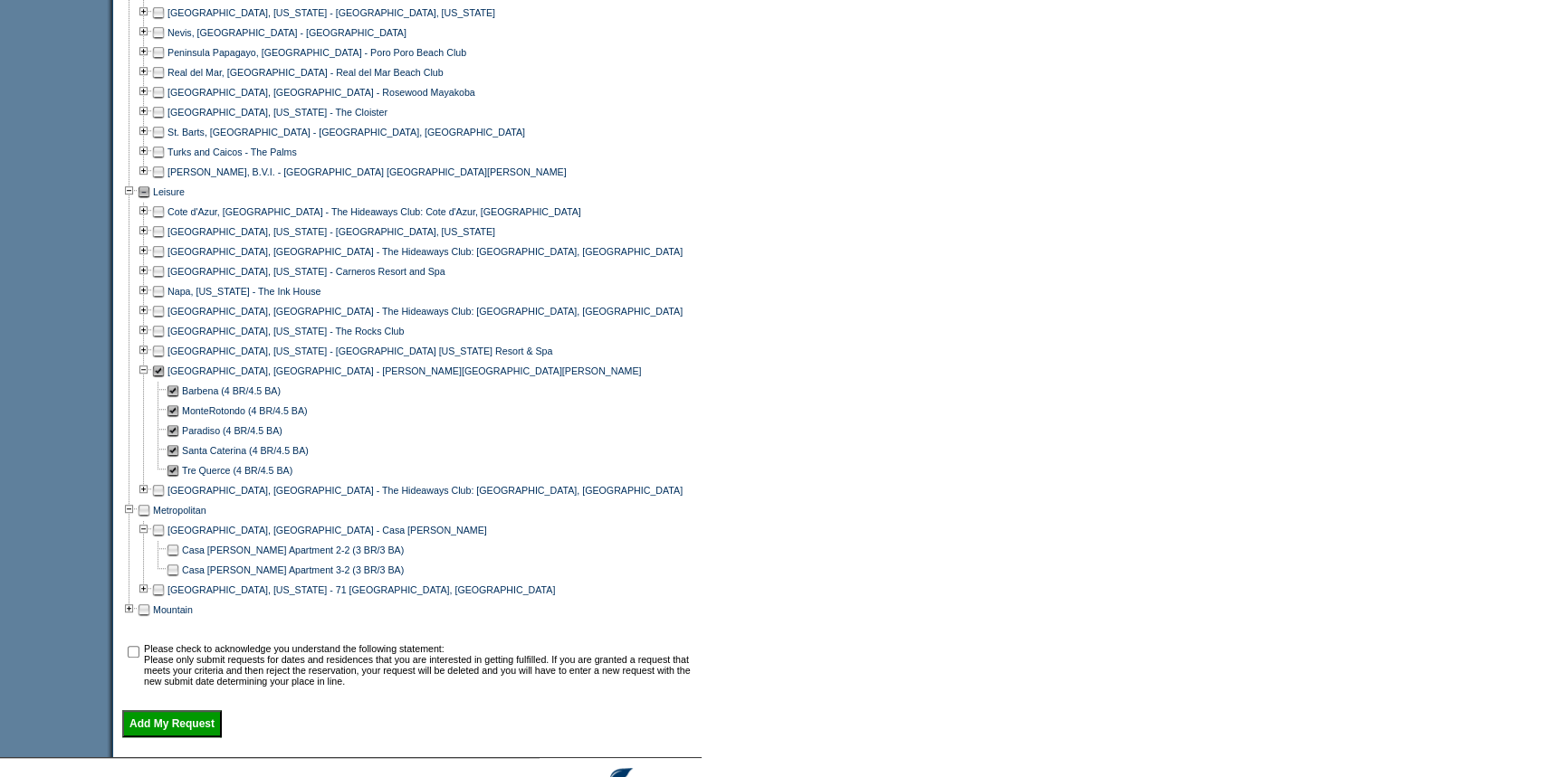
scroll to position [1399, 0]
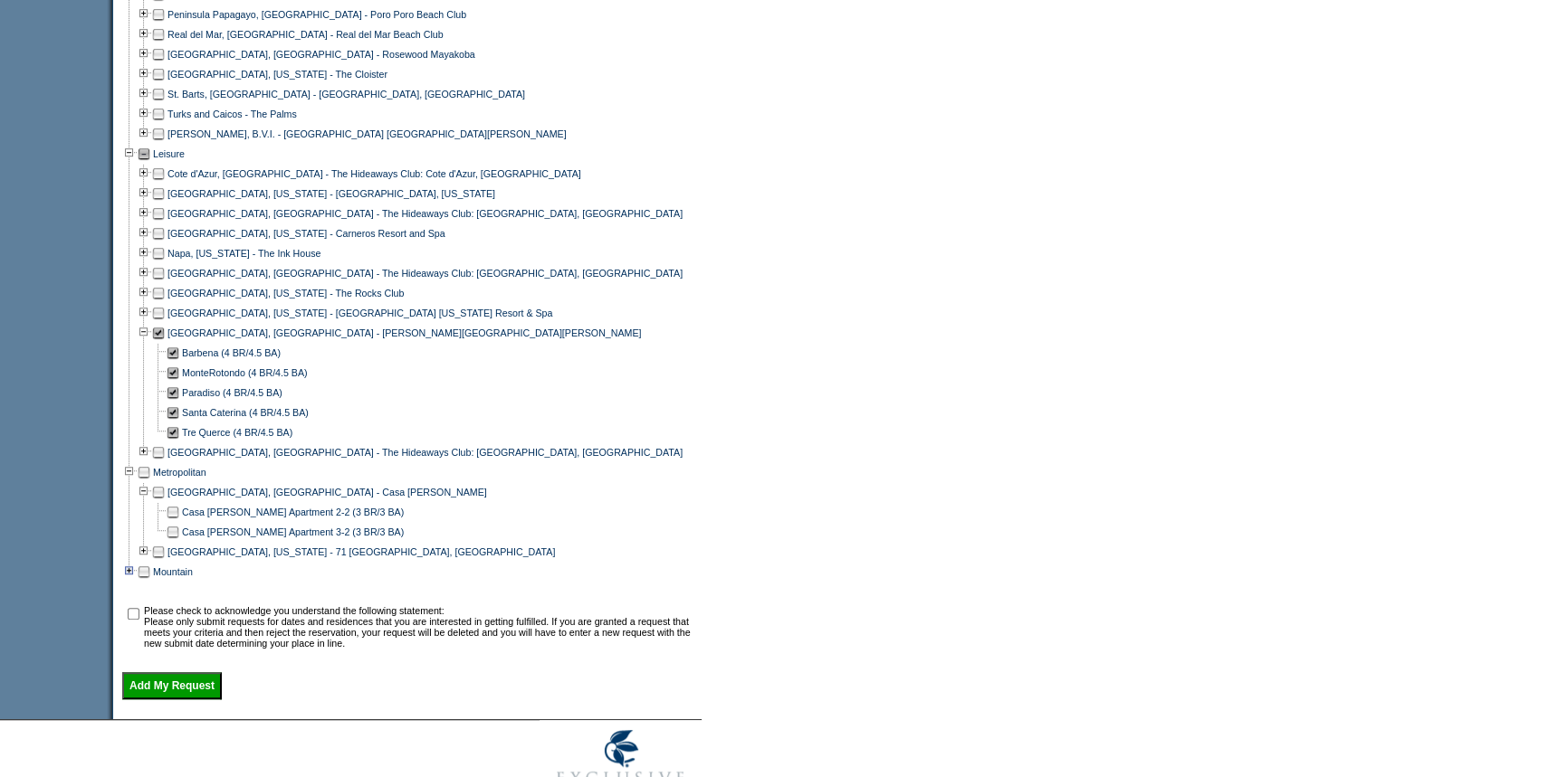
click at [135, 582] on td at bounding box center [129, 572] width 14 height 20
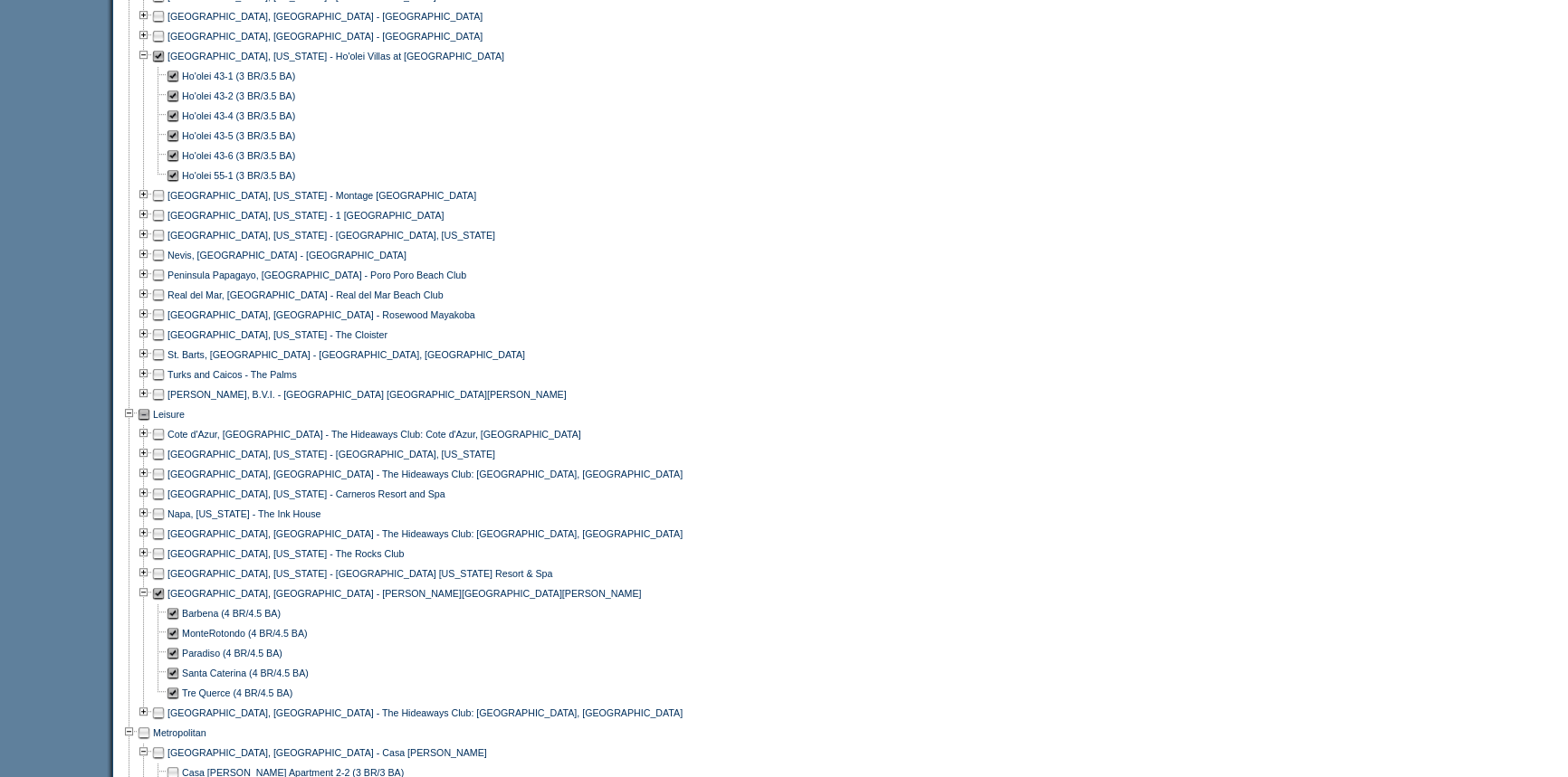
scroll to position [1139, 0]
click at [165, 483] on td at bounding box center [158, 473] width 14 height 20
click at [148, 483] on td at bounding box center [143, 473] width 14 height 20
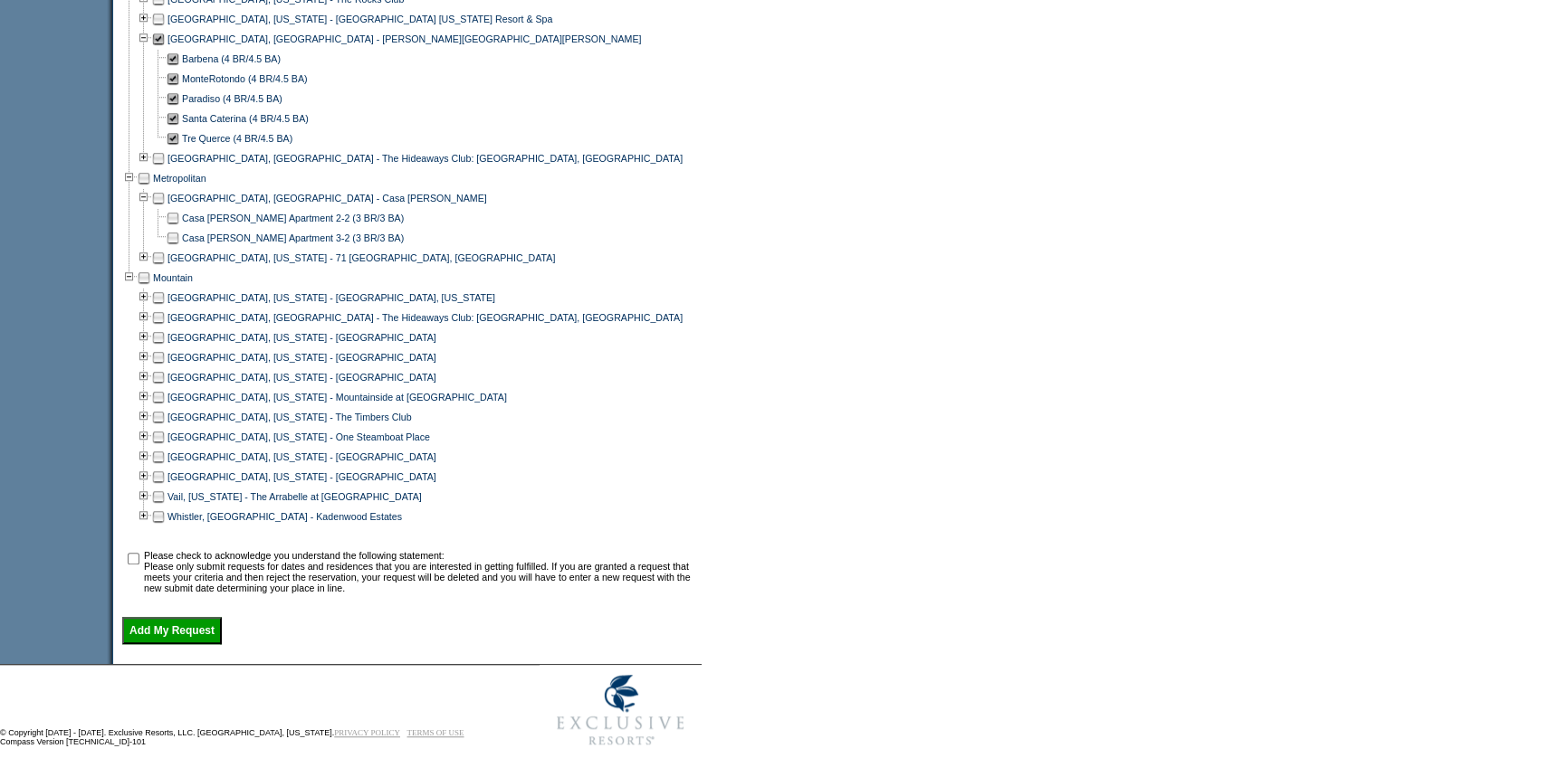
scroll to position [1734, 0]
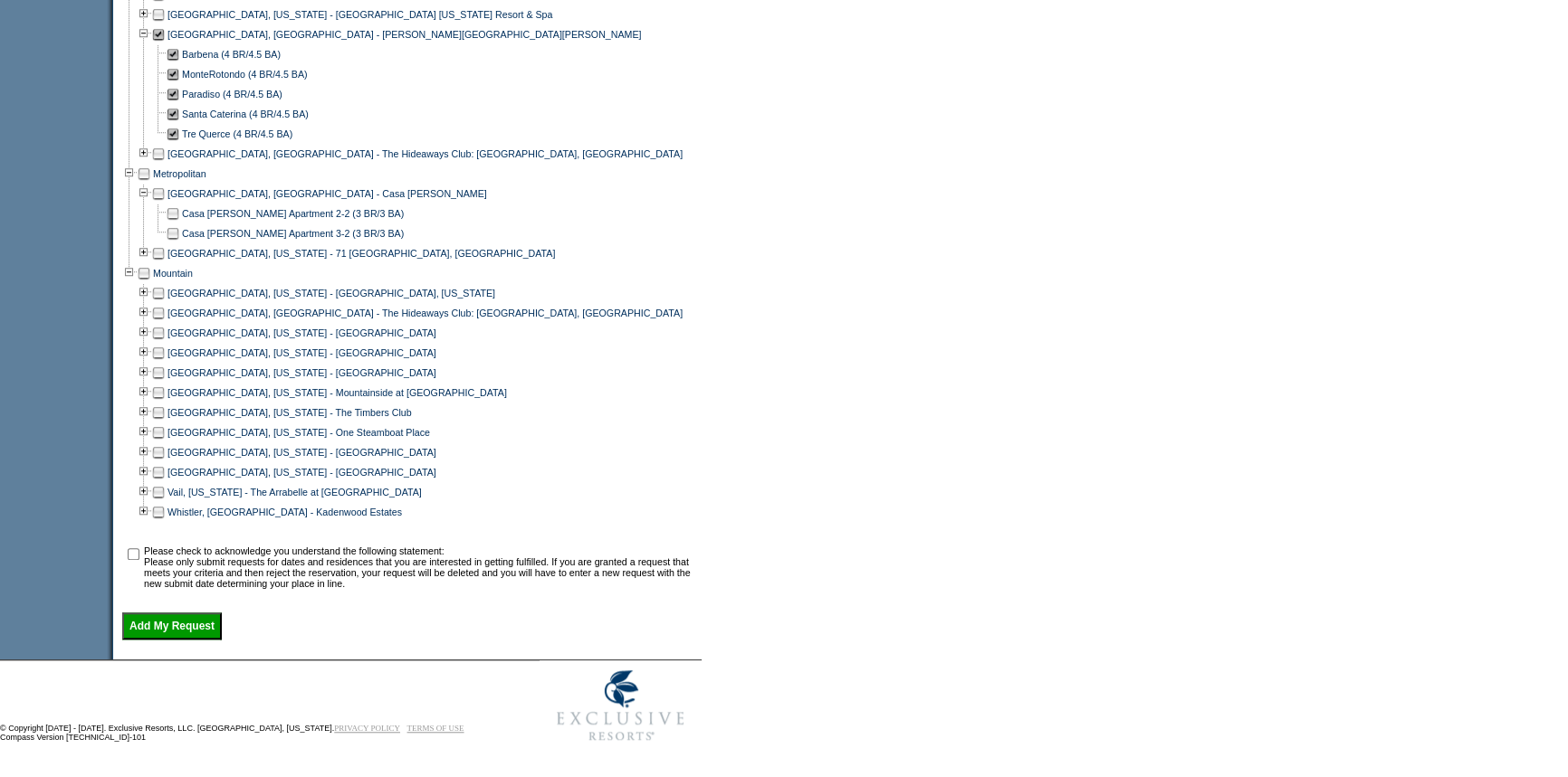
drag, startPoint x: 135, startPoint y: 548, endPoint x: 140, endPoint y: 556, distance: 9.4
click at [135, 549] on input "checkbox" at bounding box center [133, 554] width 12 height 12
checkbox input "true"
click at [167, 615] on input "Add My Request" at bounding box center [172, 626] width 100 height 27
